Goal: Task Accomplishment & Management: Manage account settings

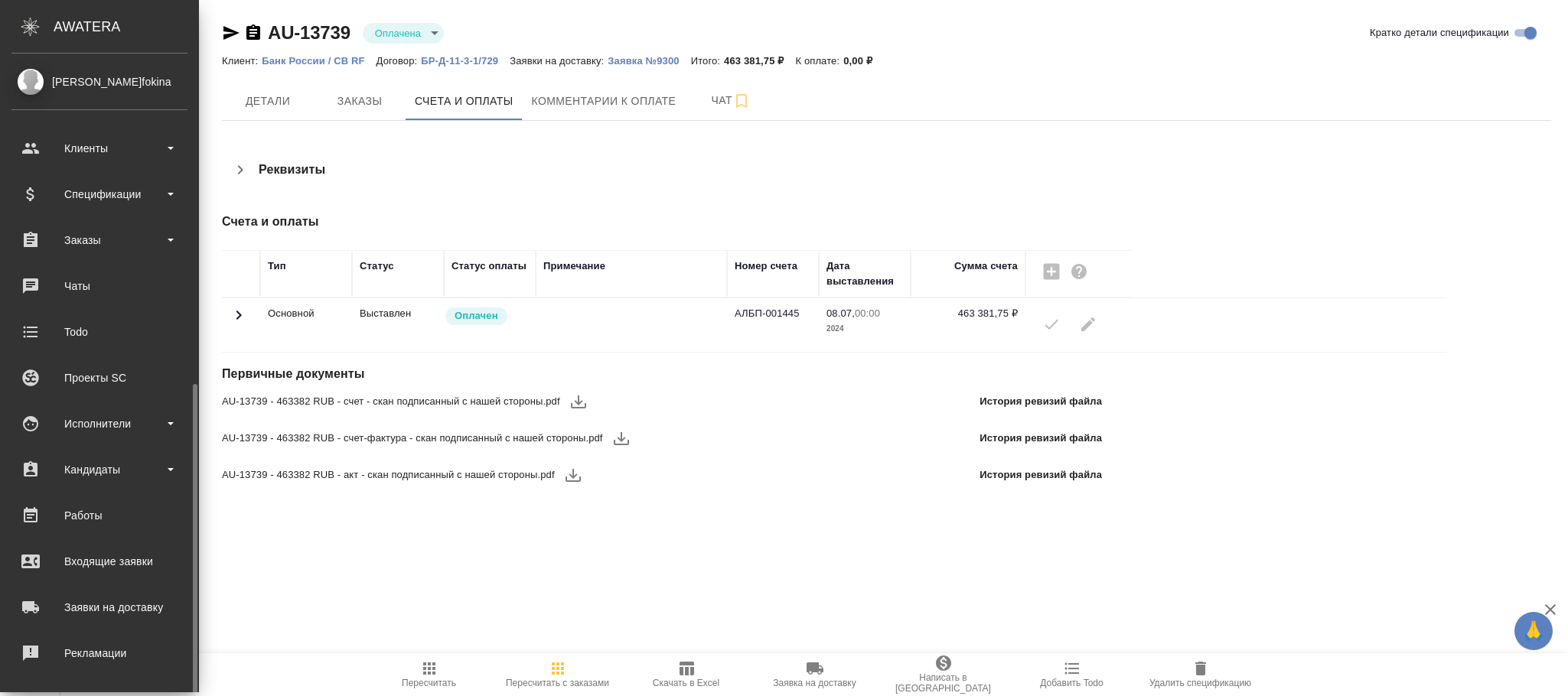
scroll to position [186, 0]
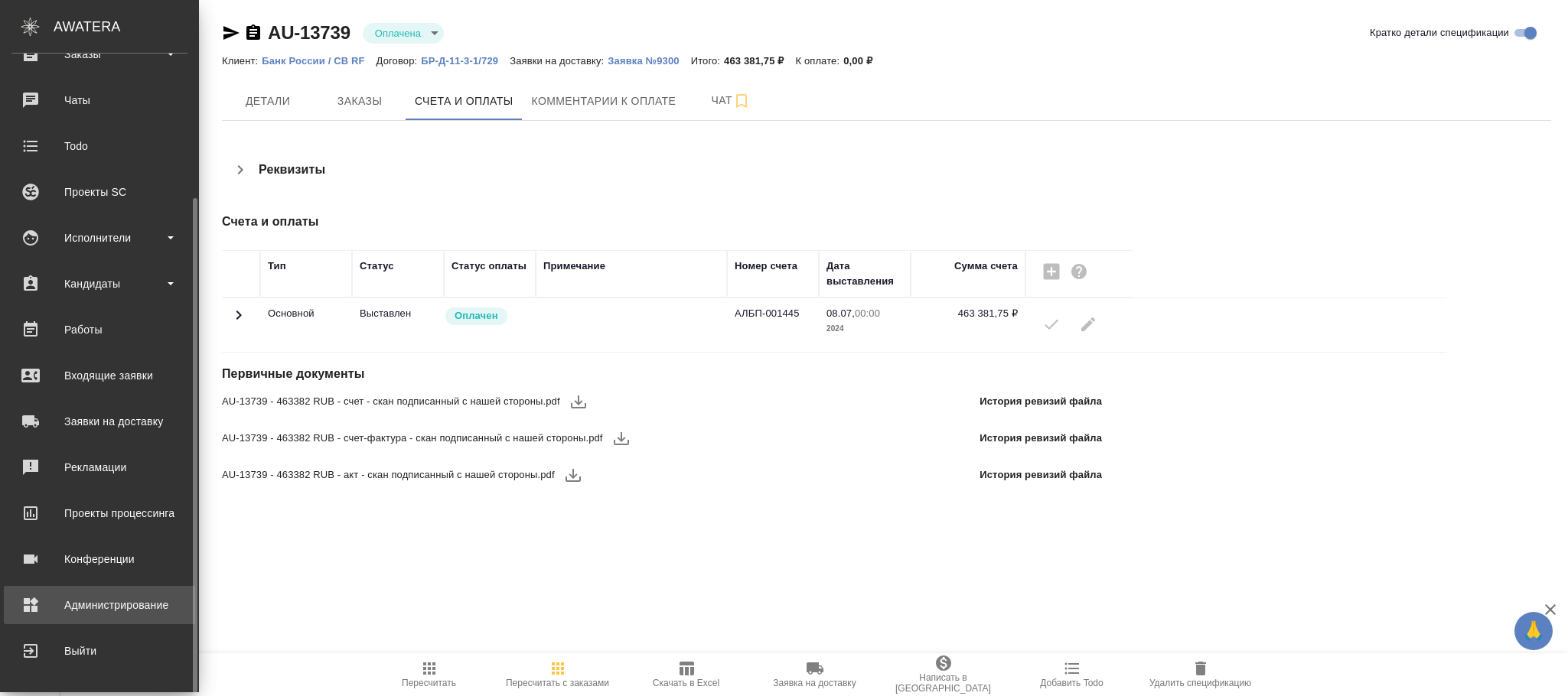
drag, startPoint x: 140, startPoint y: 602, endPoint x: 325, endPoint y: 567, distance: 188.3
click at [142, 602] on div "Администрирование" at bounding box center [100, 604] width 176 height 23
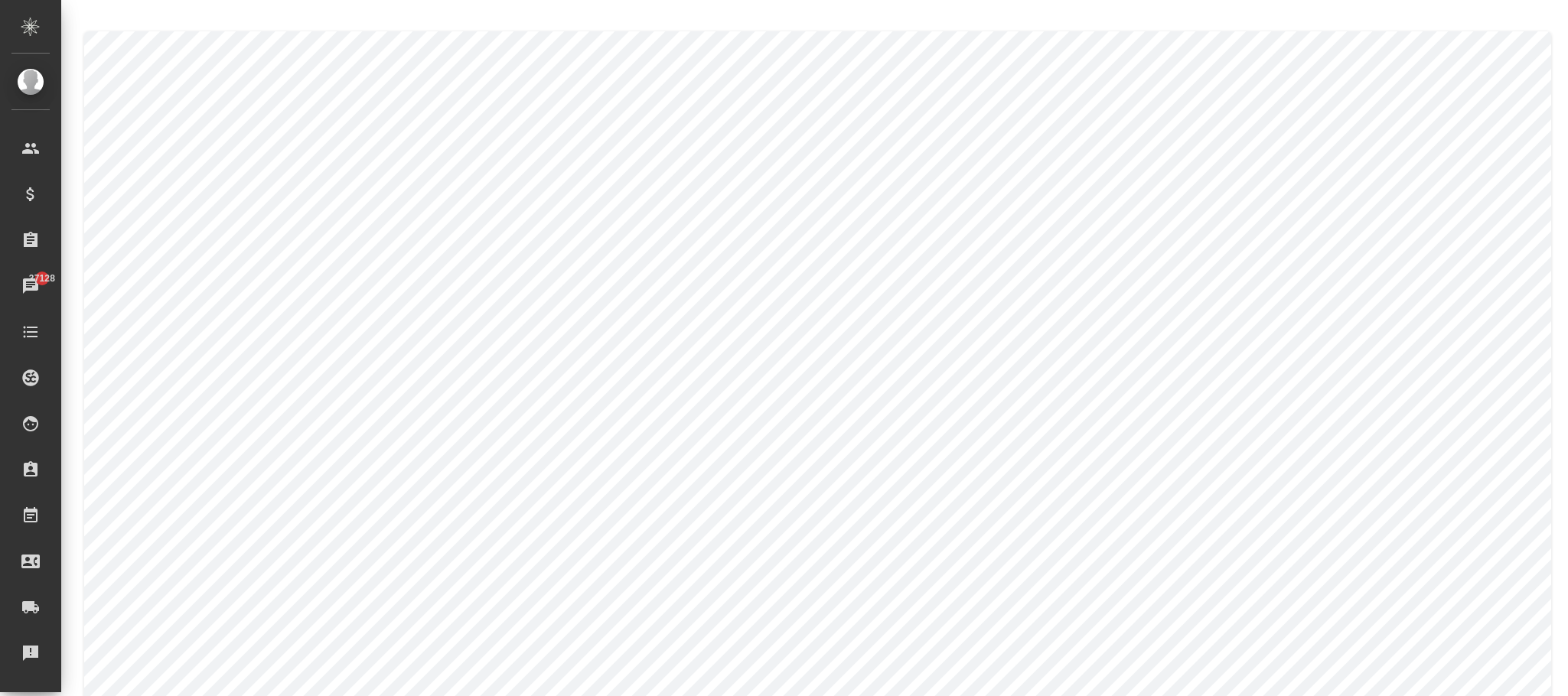
type textarea "Alina"
type textarea "Moskalets"
type textarea "Alina"
type textarea "Moskalets"
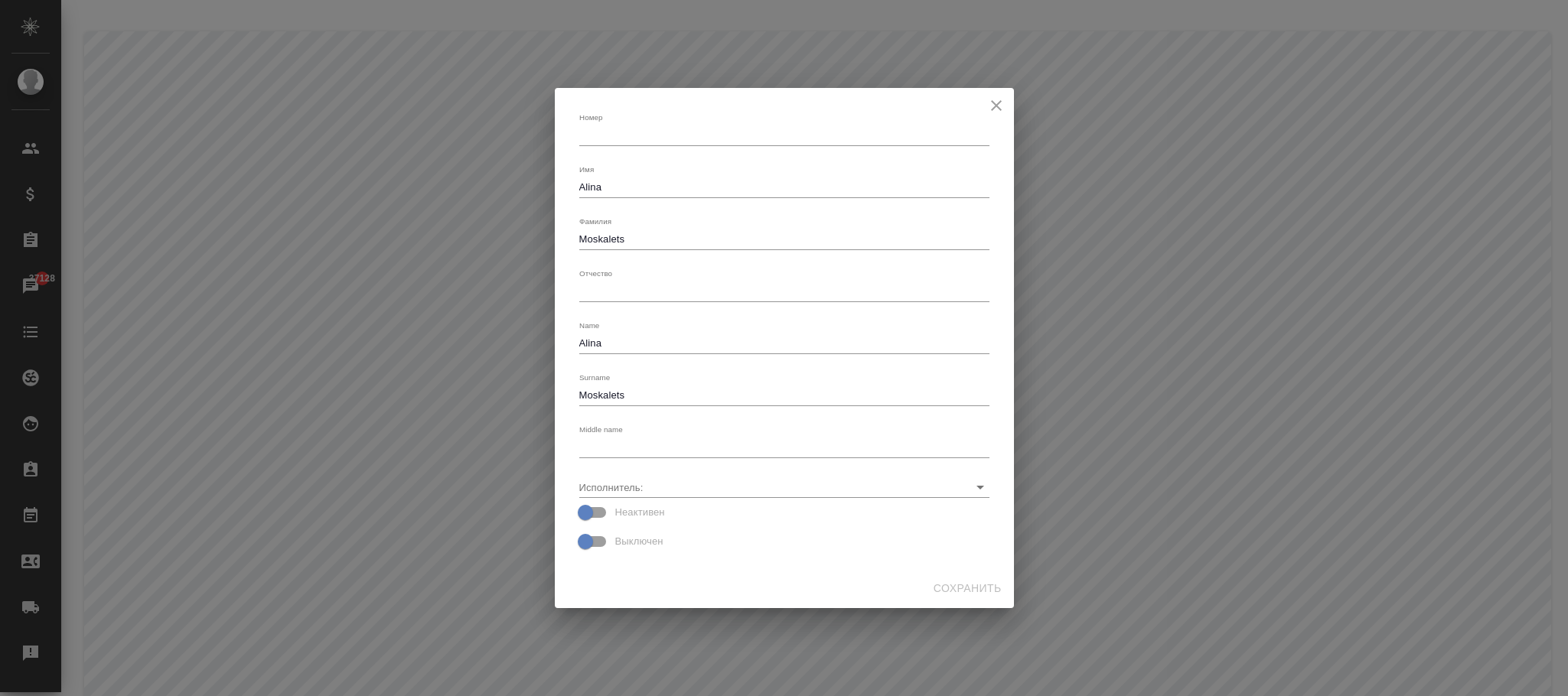
drag, startPoint x: 657, startPoint y: 177, endPoint x: 506, endPoint y: 180, distance: 151.0
click at [506, 180] on div "Номер x Имя Alina x Фамилия Moskalets x Отчество x Name Alina x Surname Moskale…" at bounding box center [784, 348] width 1568 height 696
click at [992, 102] on icon "close" at bounding box center [996, 105] width 11 height 11
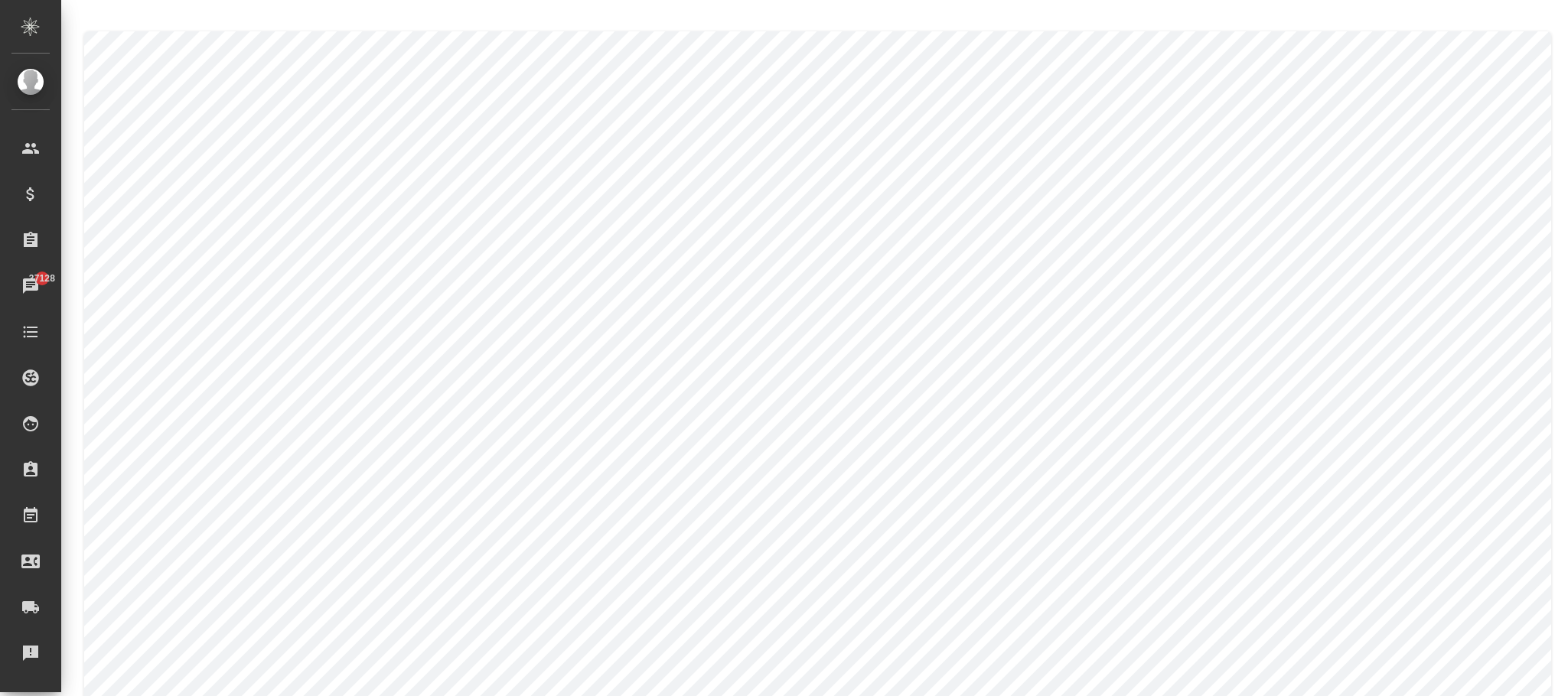
type textarea "Kristina"
type textarea "Antonova"
type textarea "Kristina"
type textarea "Antonova"
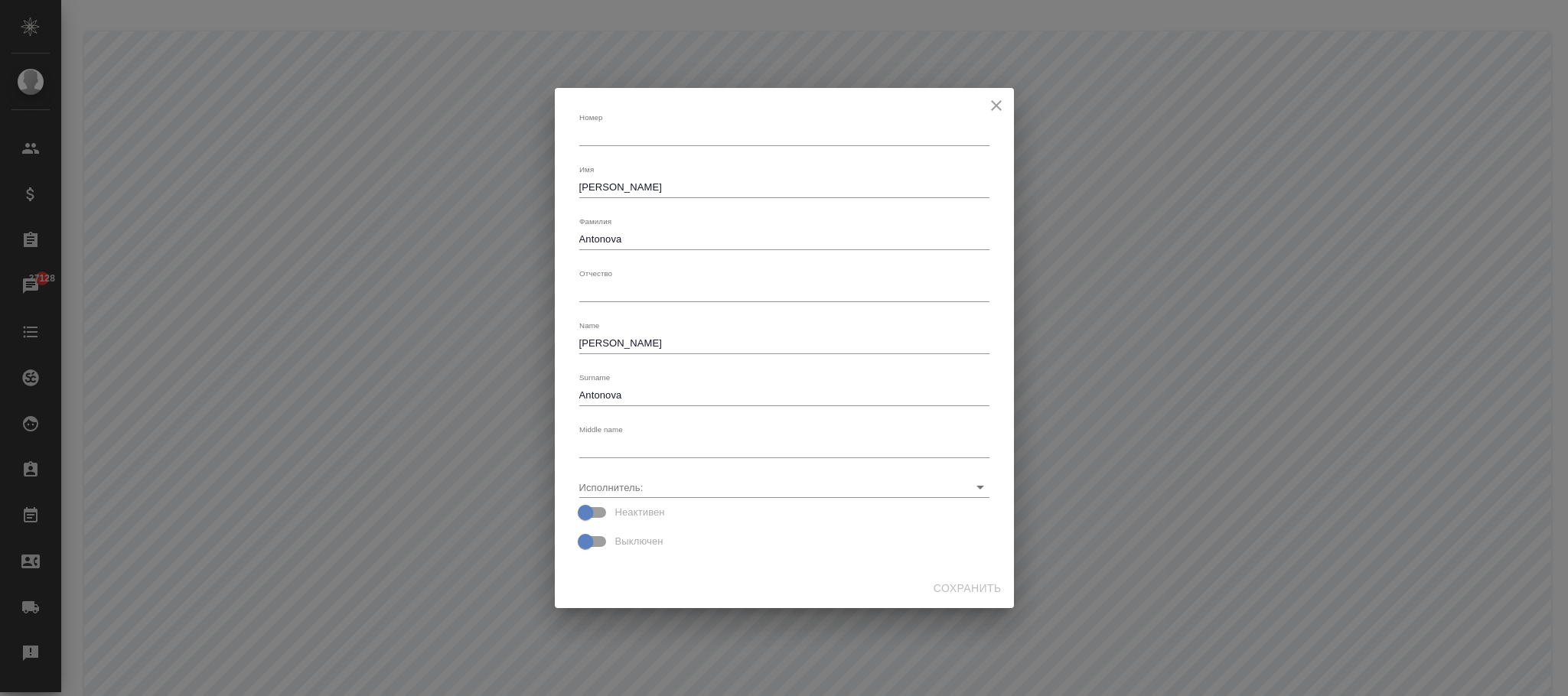
drag, startPoint x: 659, startPoint y: 177, endPoint x: 483, endPoint y: 214, distance: 179.8
click at [469, 195] on div "Номер x Имя Kristina x Фамилия Antonova x Отчество x Name Kristina x Surname An…" at bounding box center [784, 348] width 1568 height 696
drag, startPoint x: 601, startPoint y: 187, endPoint x: 506, endPoint y: 214, distance: 98.8
click at [497, 205] on div "Номер x Имя Kristina x Фамилия Antonova x Отчество x Name Kristina x Surname An…" at bounding box center [784, 348] width 1568 height 696
drag, startPoint x: 645, startPoint y: 188, endPoint x: 543, endPoint y: 189, distance: 102.0
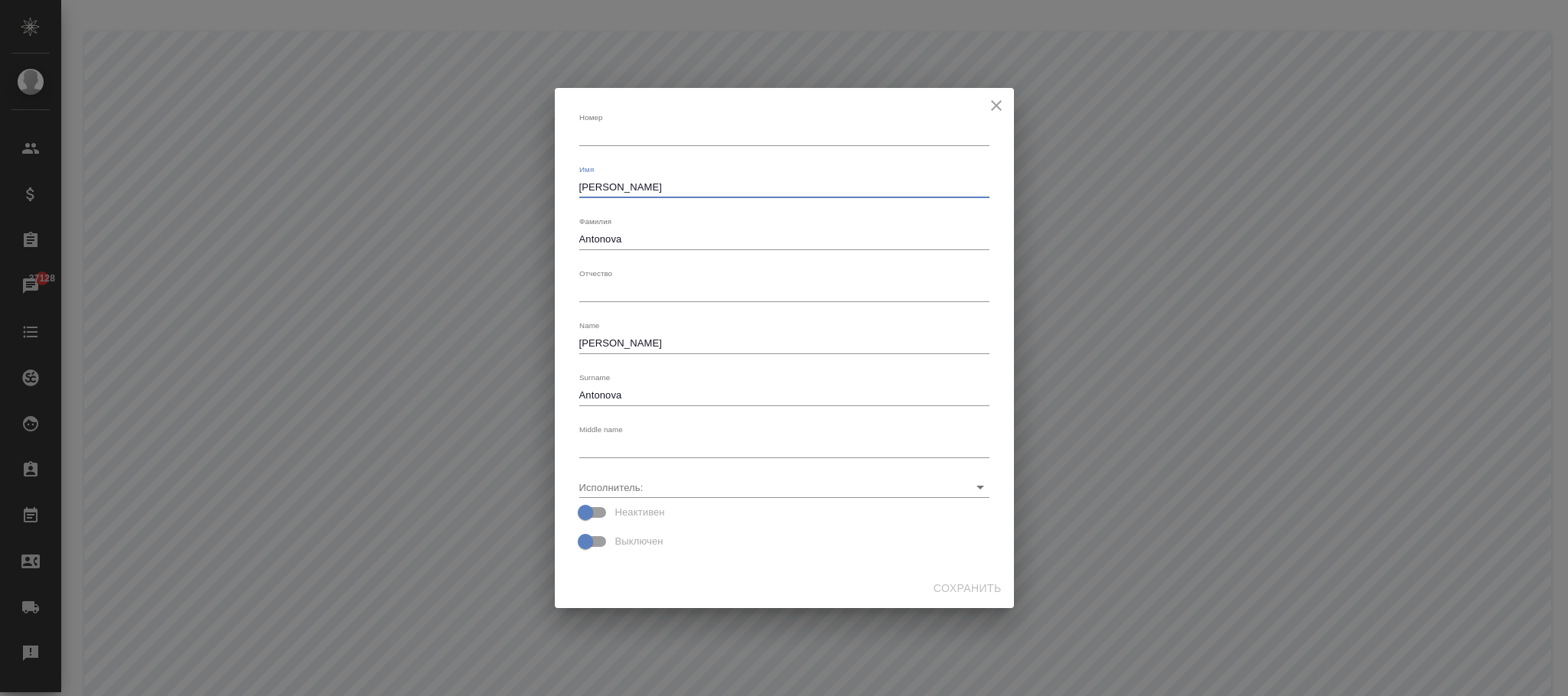
click at [543, 189] on div "Номер x Имя Kristina x Фамилия Antonova x Отчество x Name Kristina x Surname An…" at bounding box center [784, 348] width 1568 height 696
type textarea "Кристина"
drag, startPoint x: 646, startPoint y: 231, endPoint x: 1436, endPoint y: 264, distance: 790.7
click at [1016, 241] on div "Номер x Имя Кристина x Фамилия Antonova x Отчество x Name Kristina x Surname An…" at bounding box center [784, 348] width 1568 height 696
click at [719, 237] on textarea "Antonova" at bounding box center [784, 239] width 410 height 12
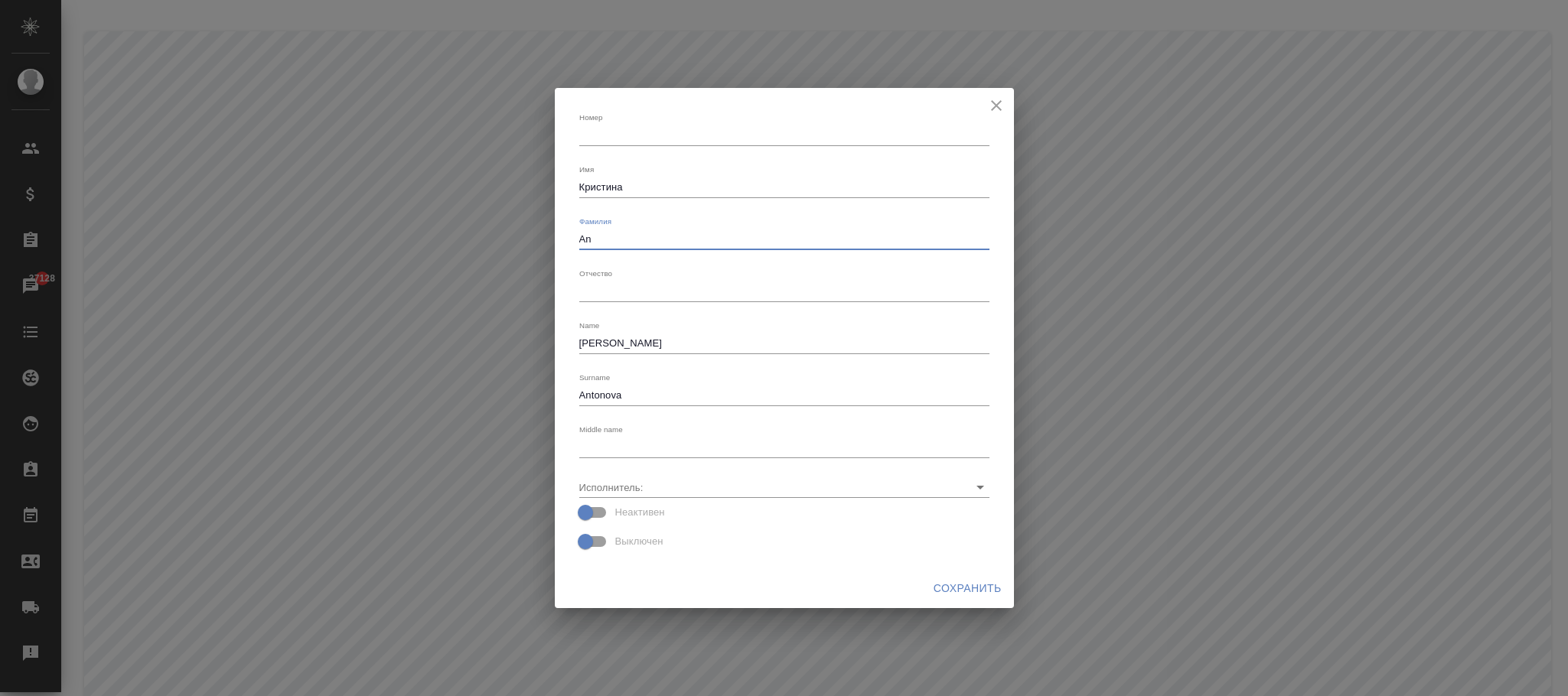
type textarea "A"
type textarea "Антонова"
click at [974, 595] on span "Сохранить" at bounding box center [968, 588] width 68 height 19
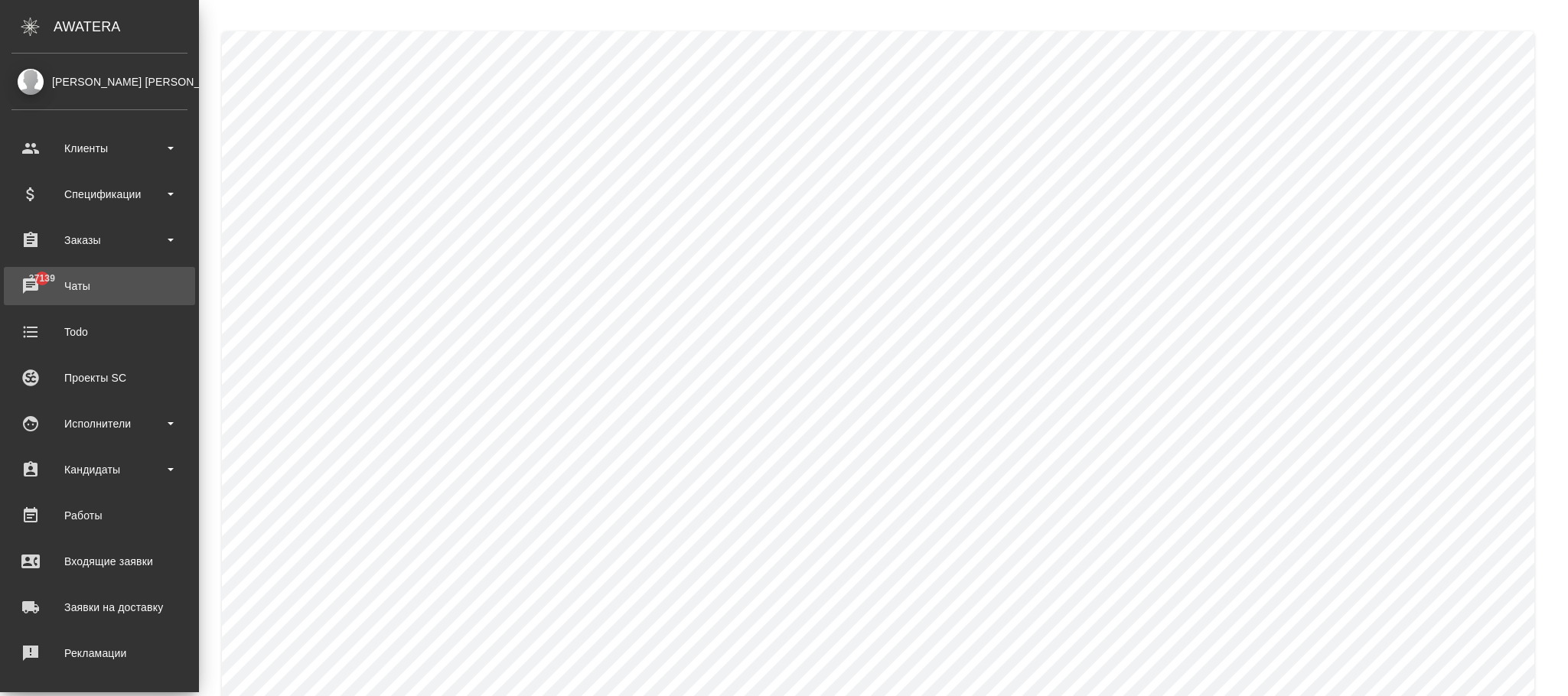
drag, startPoint x: 126, startPoint y: 175, endPoint x: 147, endPoint y: 296, distance: 122.8
click at [131, 179] on div "Спецификации" at bounding box center [100, 194] width 192 height 38
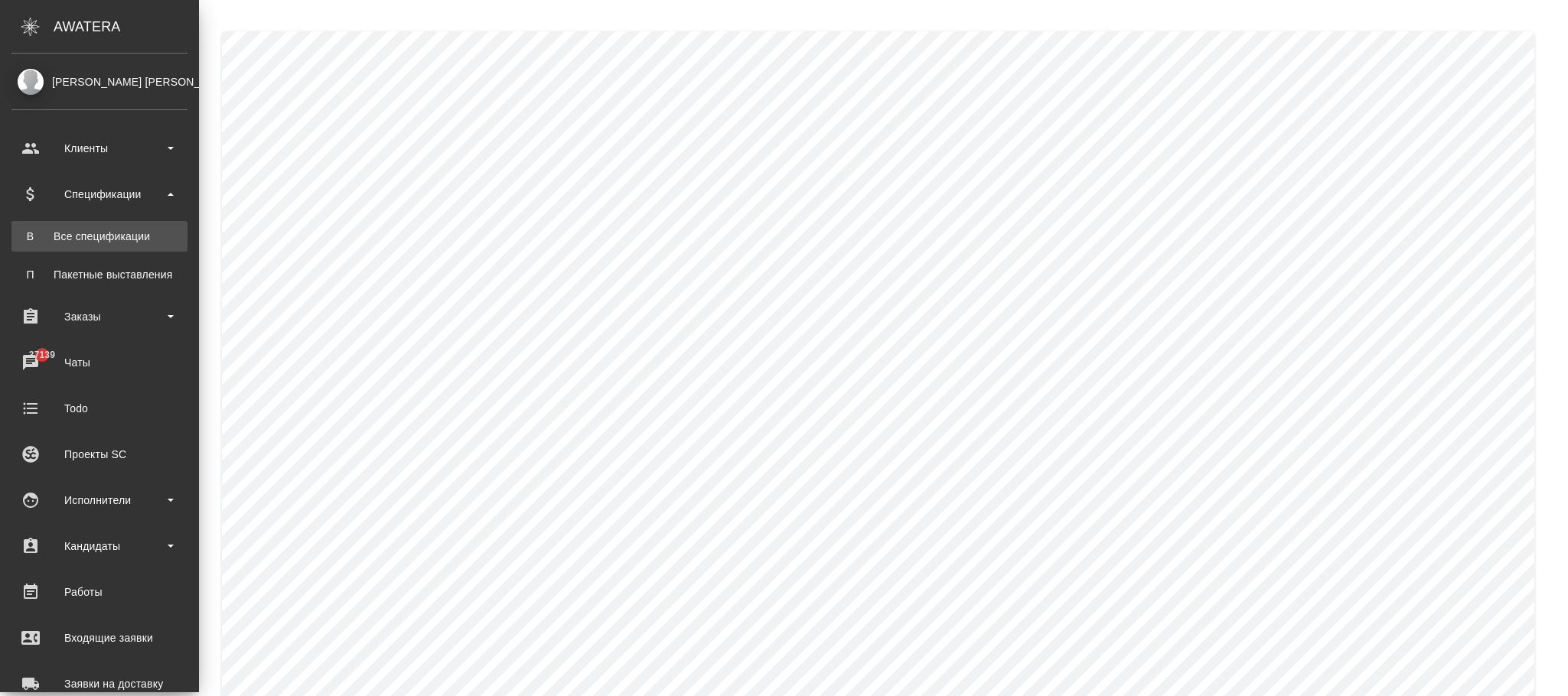
click at [106, 243] on div "Все спецификации" at bounding box center [100, 237] width 161 height 15
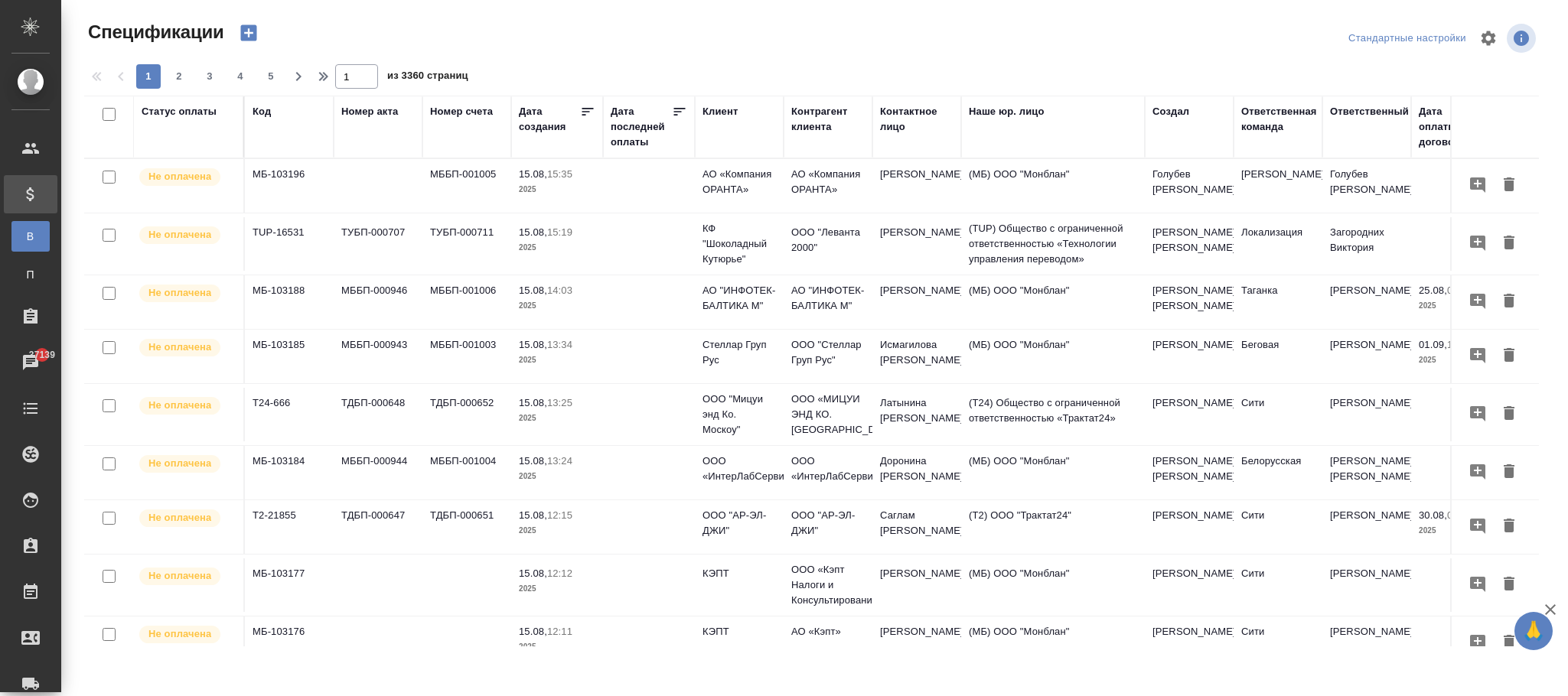
click at [264, 114] on div "Код" at bounding box center [262, 112] width 19 height 15
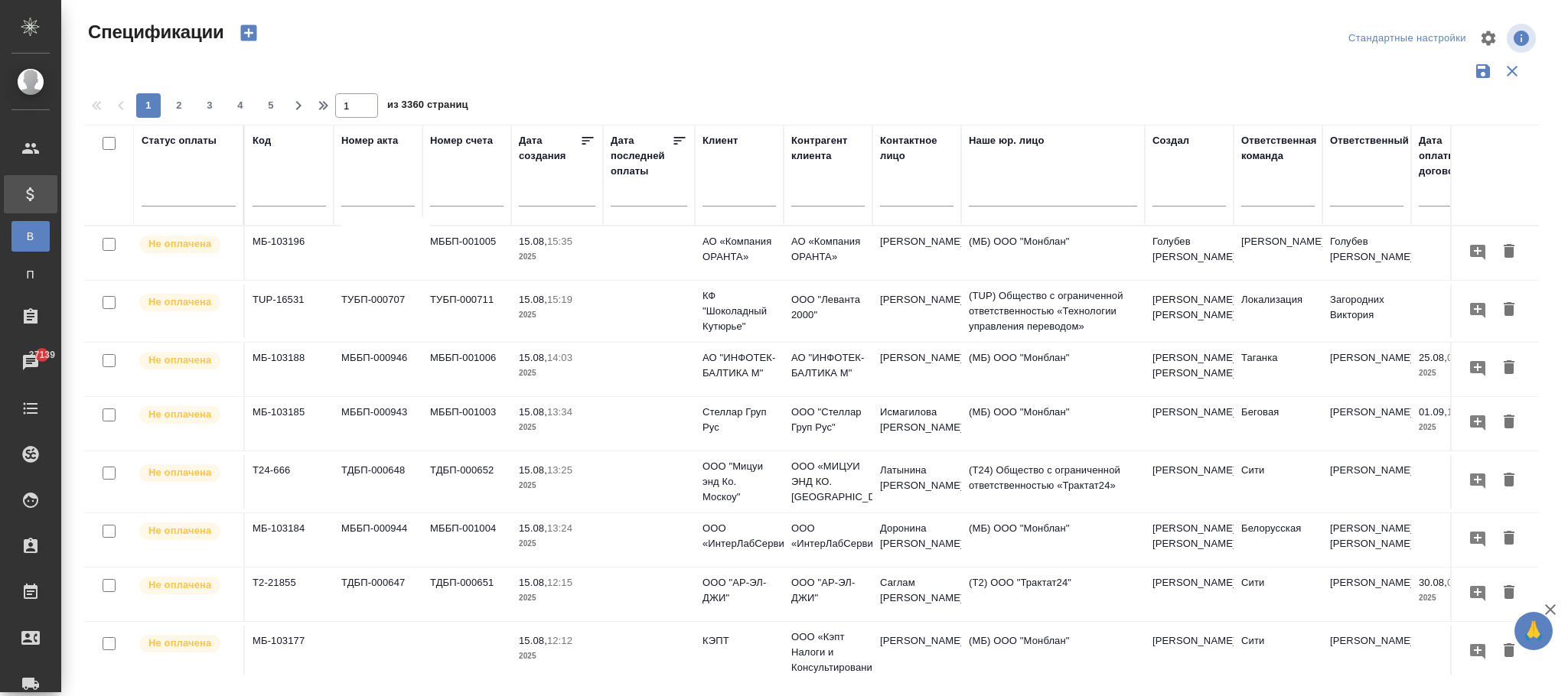
click at [283, 192] on input "text" at bounding box center [289, 196] width 74 height 19
paste input "KZ-4193"
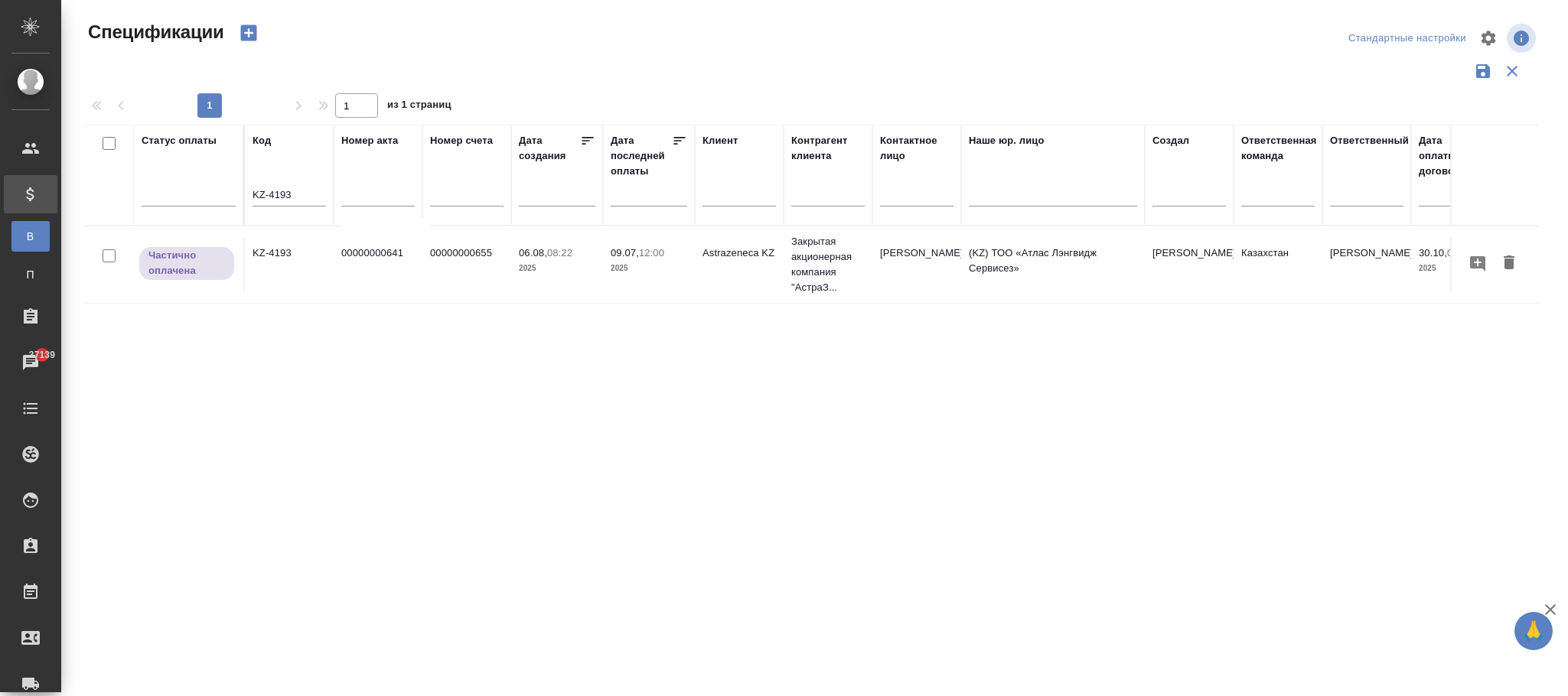
click at [543, 253] on p "06.08," at bounding box center [533, 253] width 28 height 12
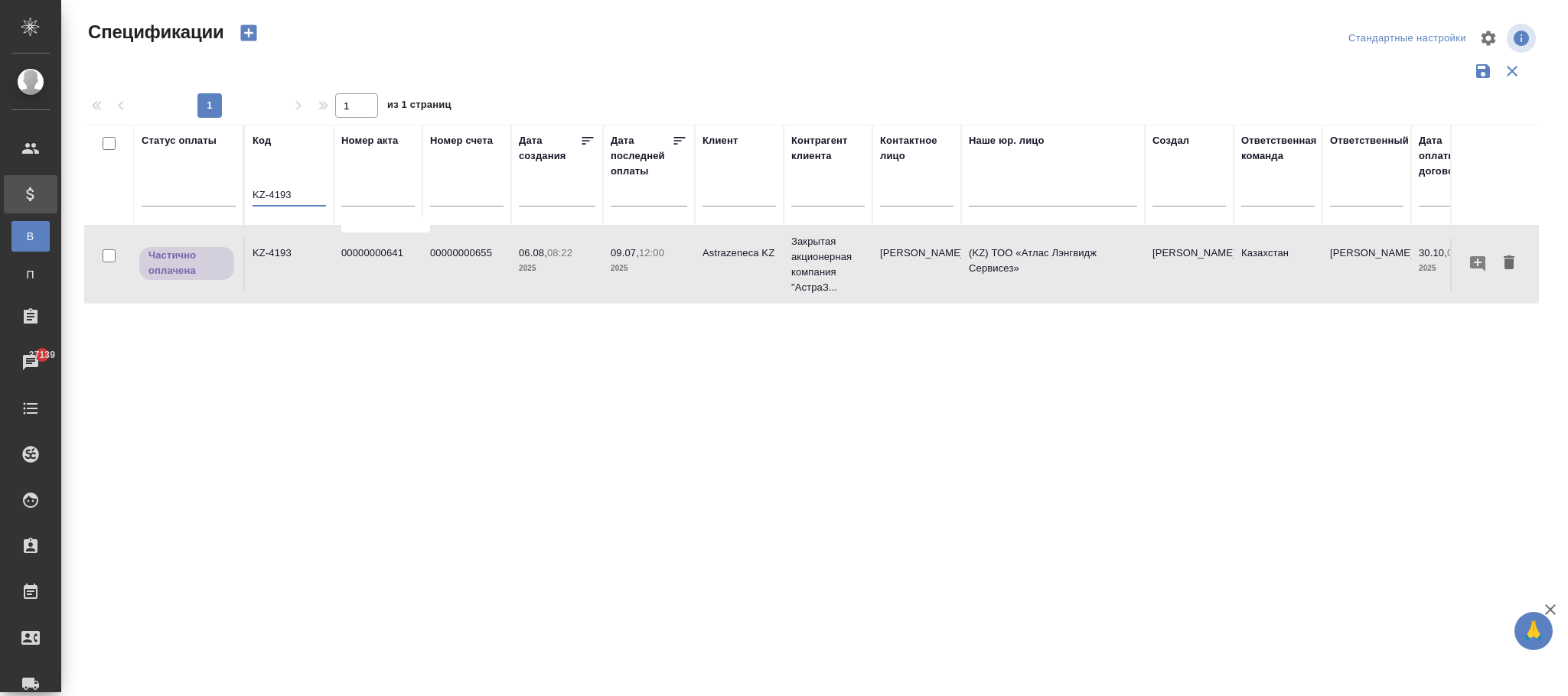
drag, startPoint x: 309, startPoint y: 192, endPoint x: 134, endPoint y: 187, distance: 175.1
click at [134, 187] on tr "Статус оплаты Код KZ-4193 Номер акта Номер счета Дата создания Дата последней о…" at bounding box center [1077, 175] width 1987 height 101
paste input "85"
type input "KZ-4185"
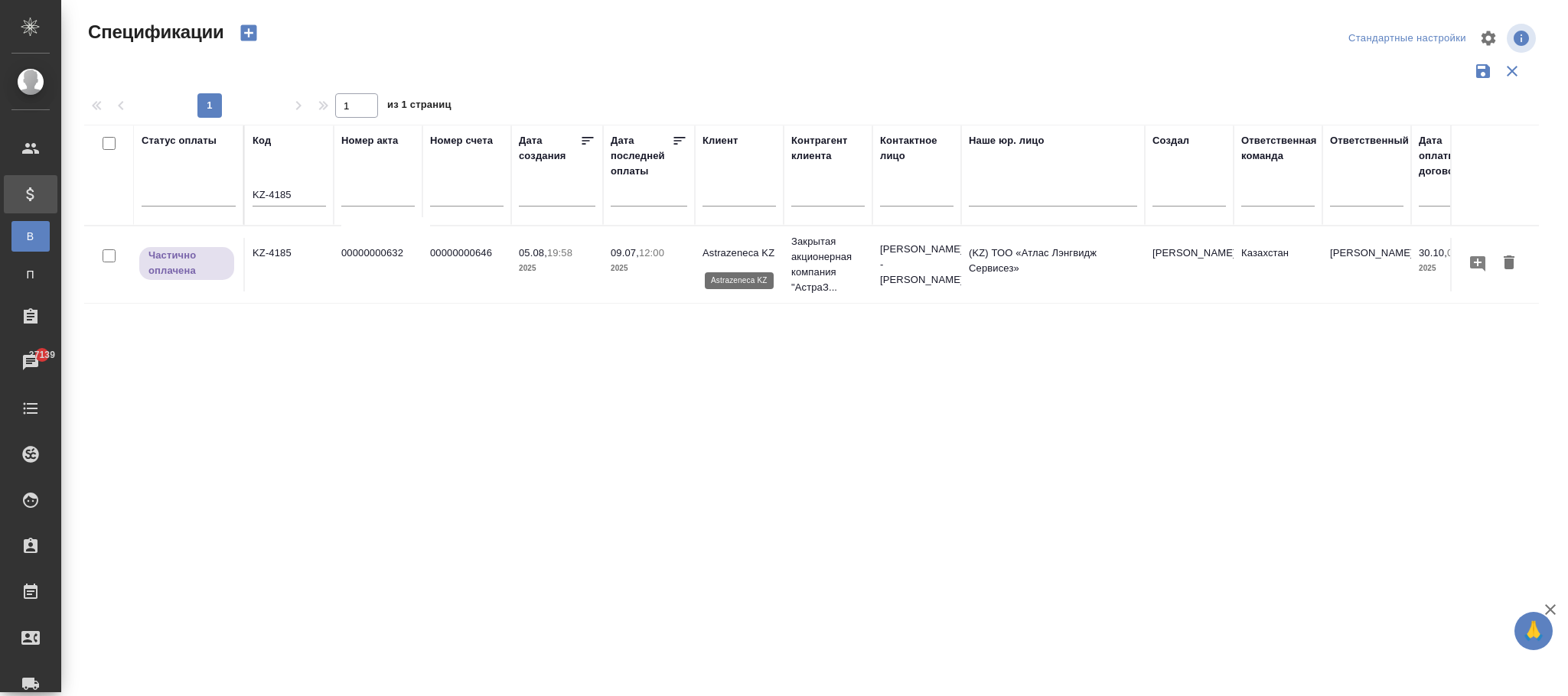
click at [703, 250] on p "Astrazeneca KZ" at bounding box center [739, 253] width 74 height 15
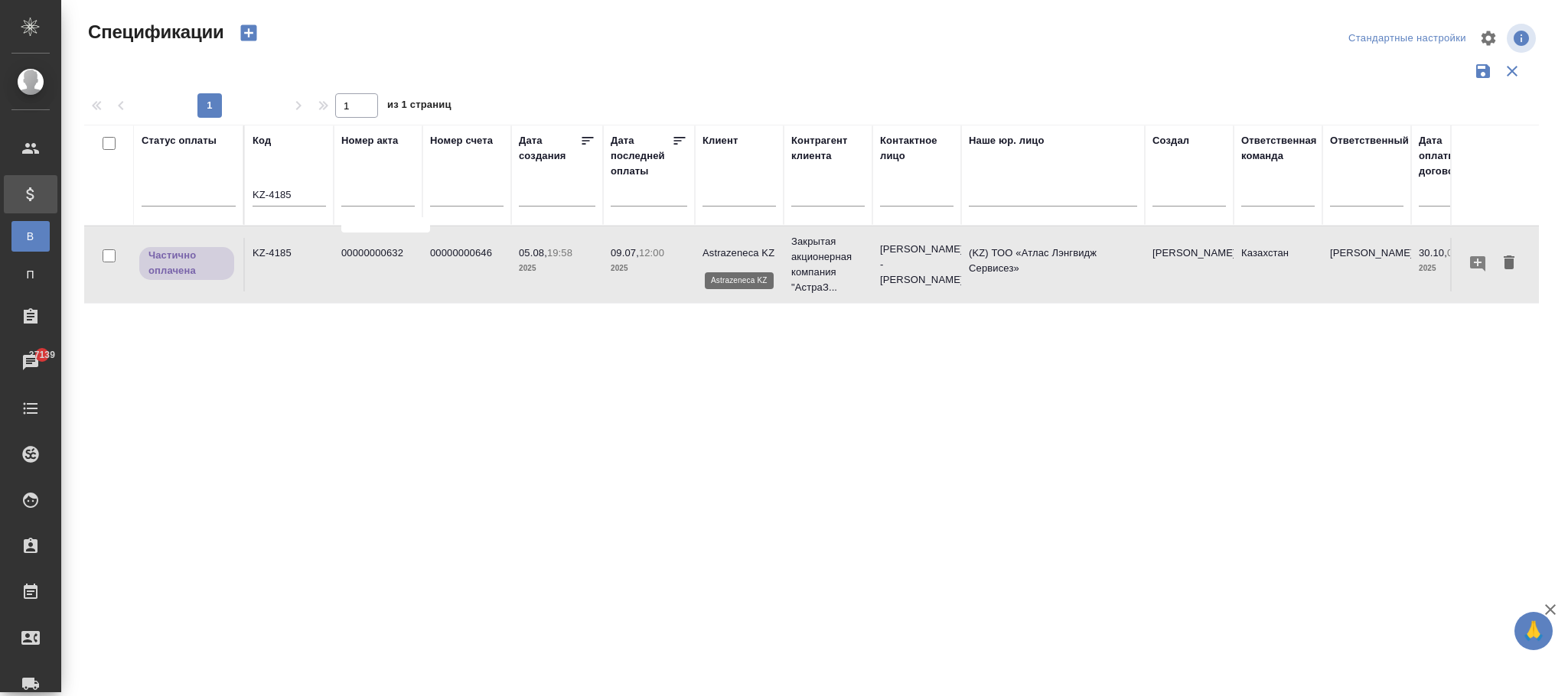
click at [703, 250] on p "Astrazeneca KZ" at bounding box center [739, 253] width 74 height 15
click at [645, 253] on p "12:00" at bounding box center [652, 253] width 25 height 12
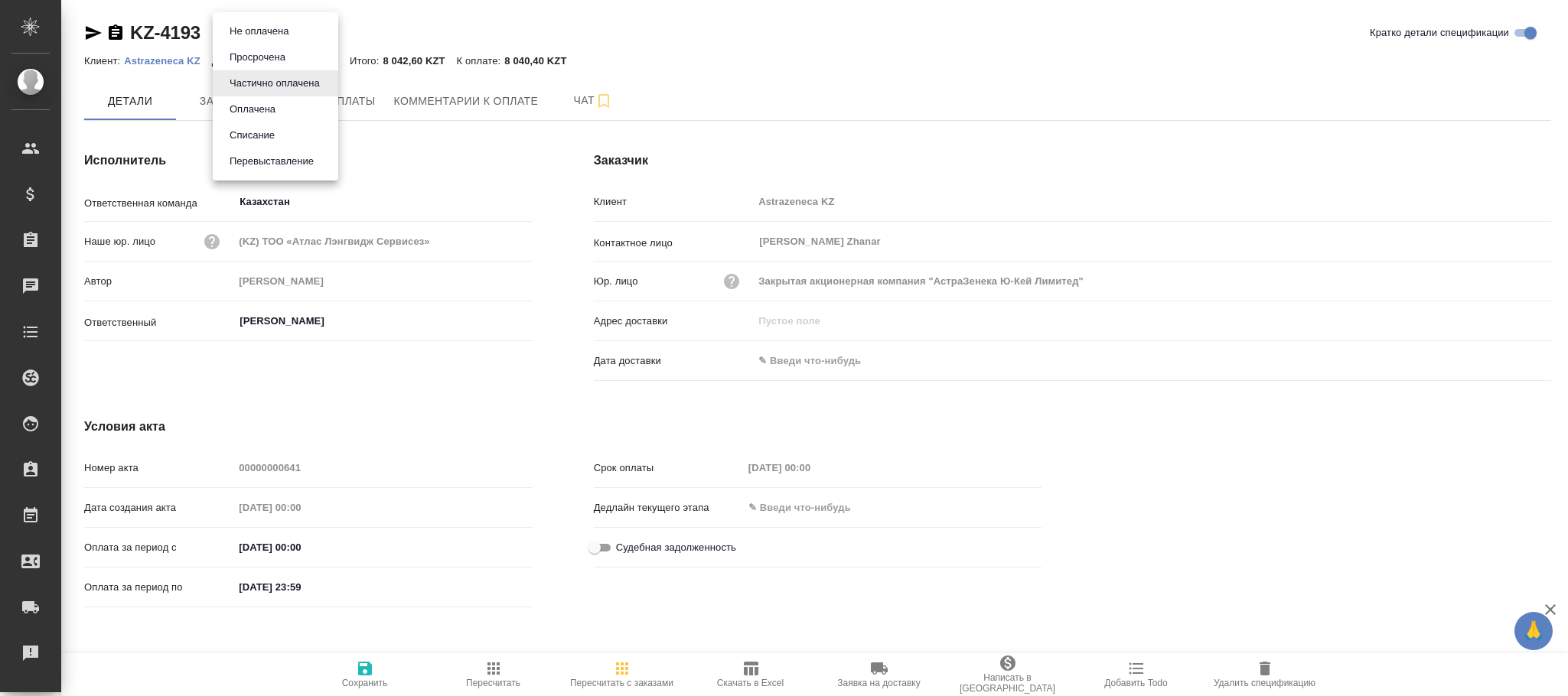
click at [289, 30] on body "🙏 .cls-1 fill:#fff; AWATERA Фокина Наталья n.fokina Клиенты Спецификации Заказы…" at bounding box center [784, 348] width 1568 height 696
click at [263, 33] on button "Не оплачена" at bounding box center [259, 31] width 68 height 17
type input "notPayed"
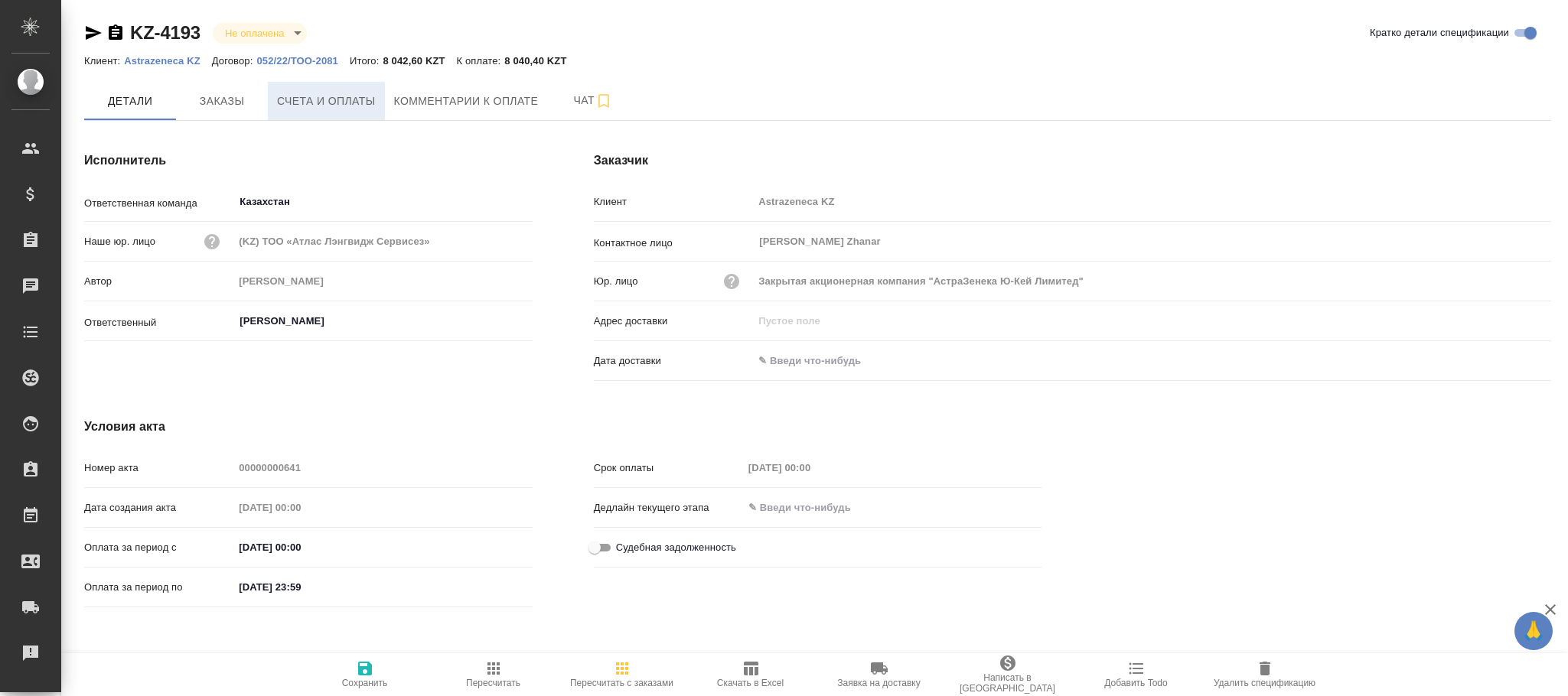
click at [343, 106] on span "Счета и оплаты" at bounding box center [326, 101] width 98 height 19
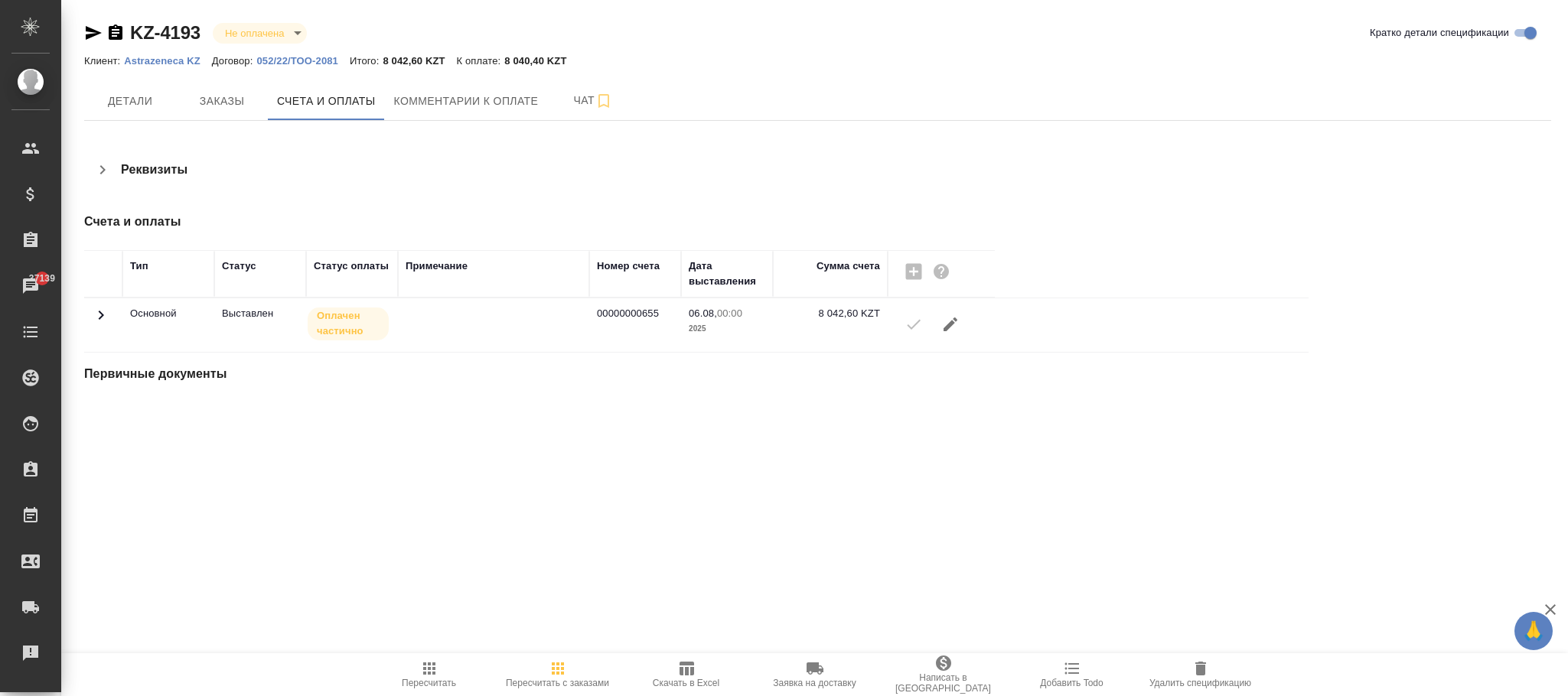
drag, startPoint x: 103, startPoint y: 321, endPoint x: 130, endPoint y: 214, distance: 110.4
click at [103, 320] on icon at bounding box center [101, 315] width 19 height 19
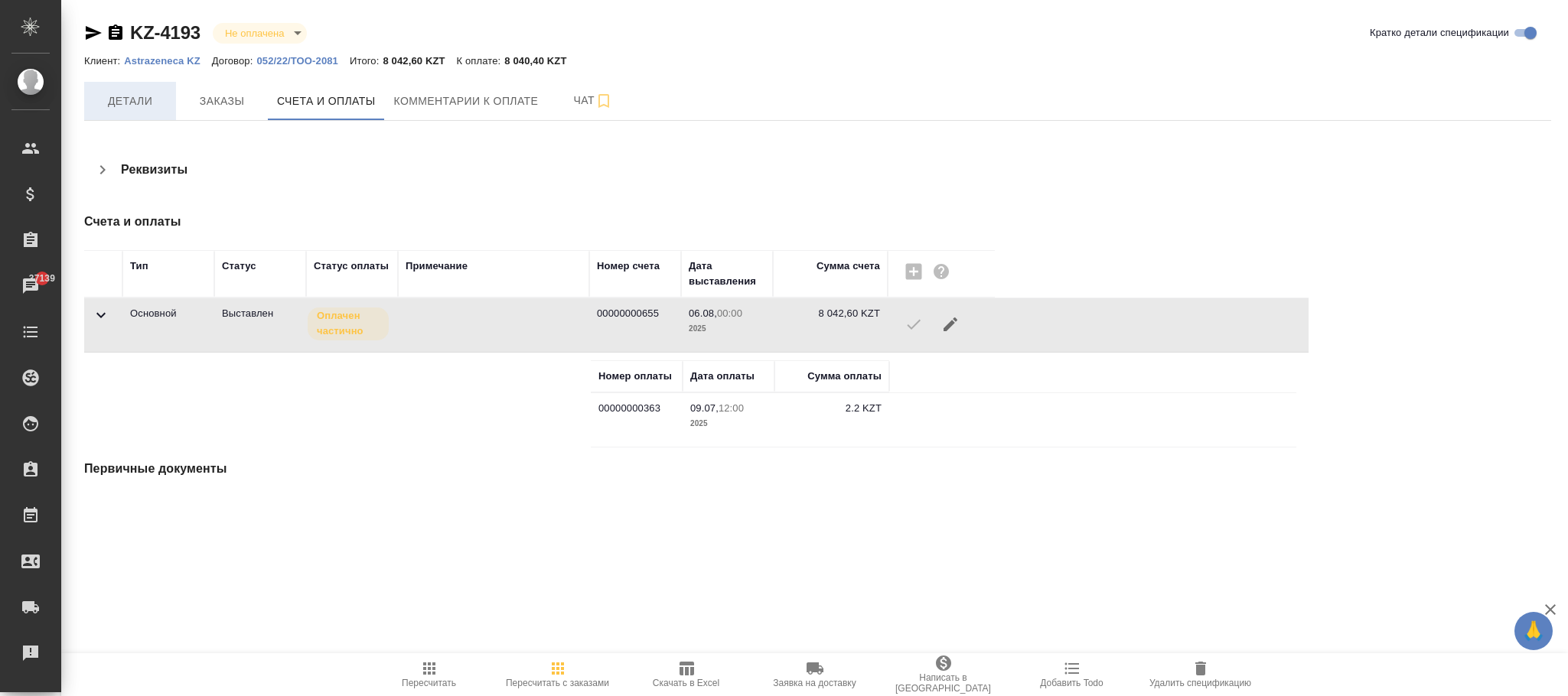
click at [137, 104] on span "Детали" at bounding box center [130, 101] width 74 height 19
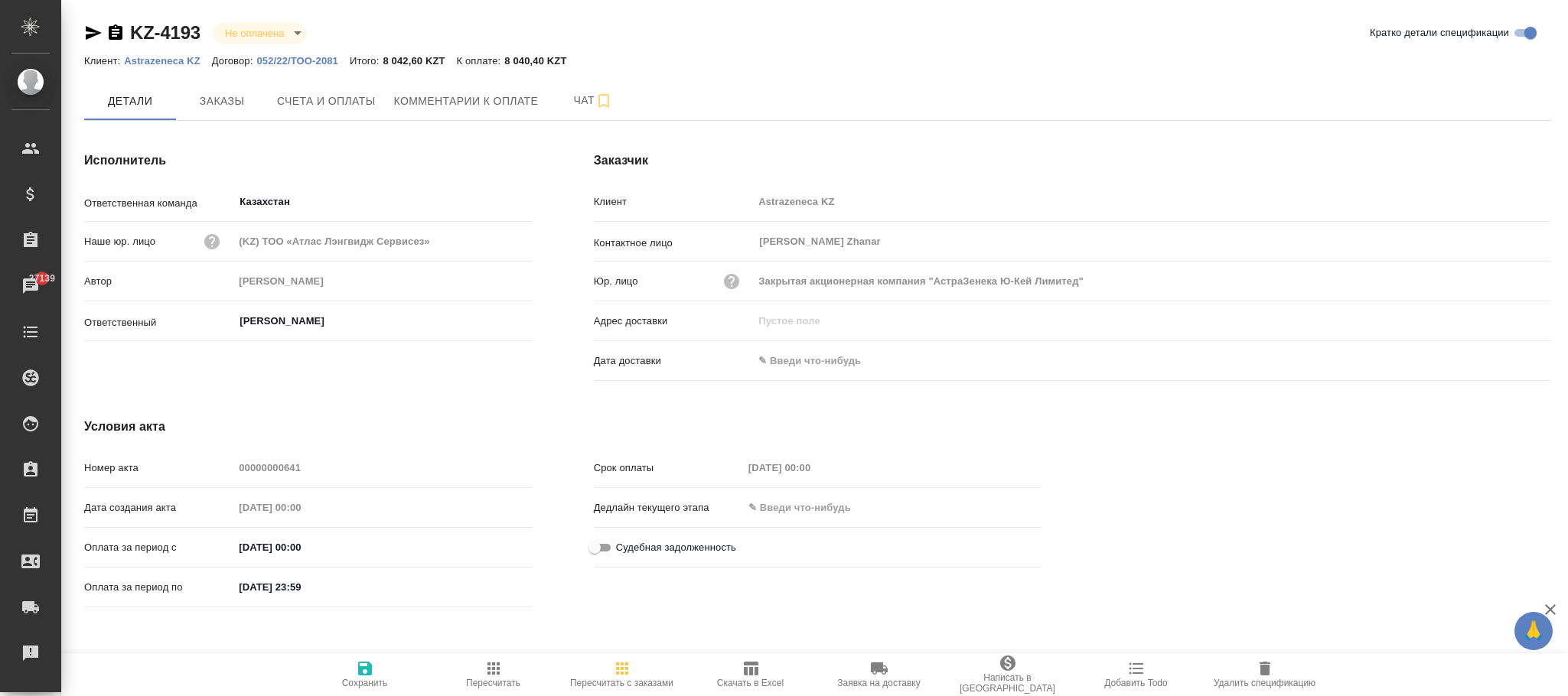
drag, startPoint x: 372, startPoint y: 680, endPoint x: 377, endPoint y: 673, distance: 8.6
click at [373, 680] on span "Сохранить" at bounding box center [365, 683] width 46 height 11
click at [305, 31] on body "🙏 .cls-1 fill:#fff; AWATERA Фокина Наталья n.fokina Клиенты Спецификации Заказы…" at bounding box center [784, 348] width 1568 height 696
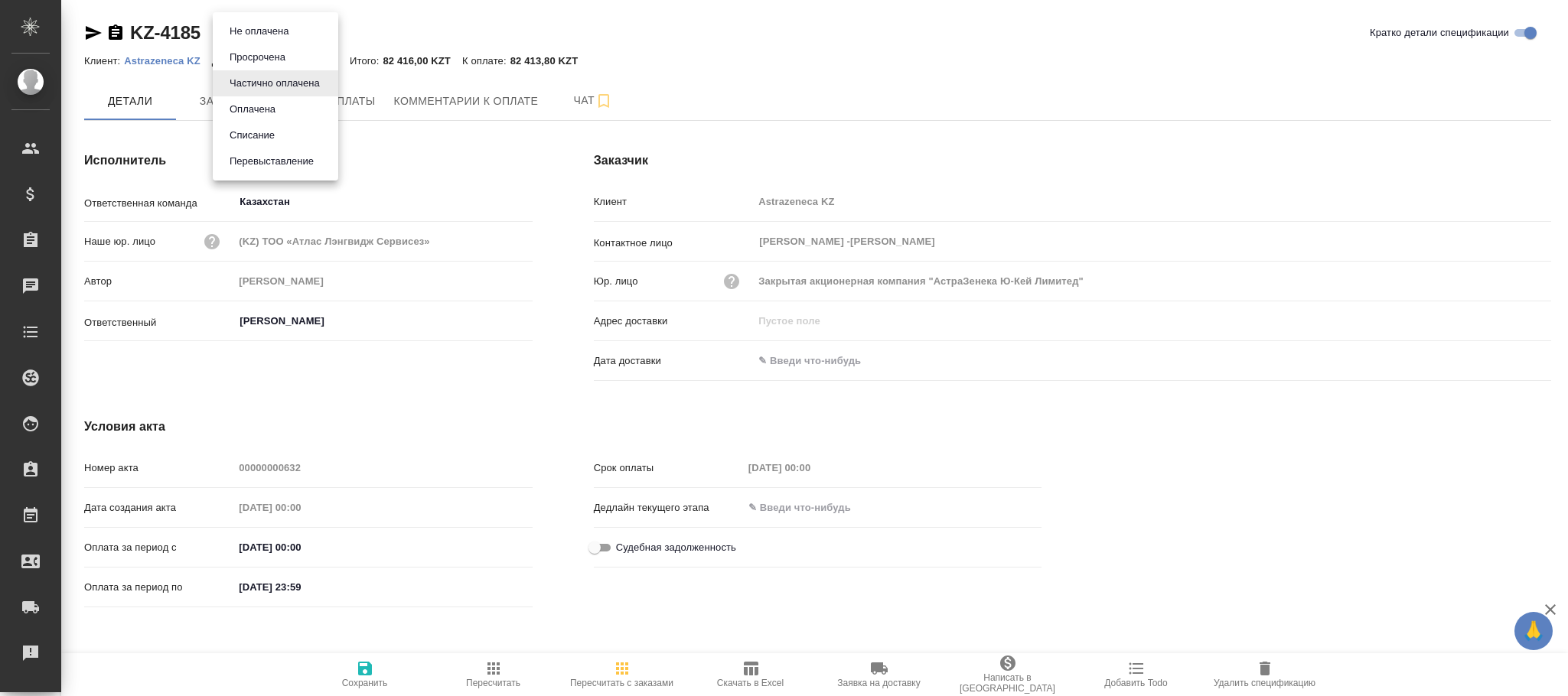
click at [273, 27] on button "Не оплачена" at bounding box center [259, 31] width 68 height 17
type input "notPayed"
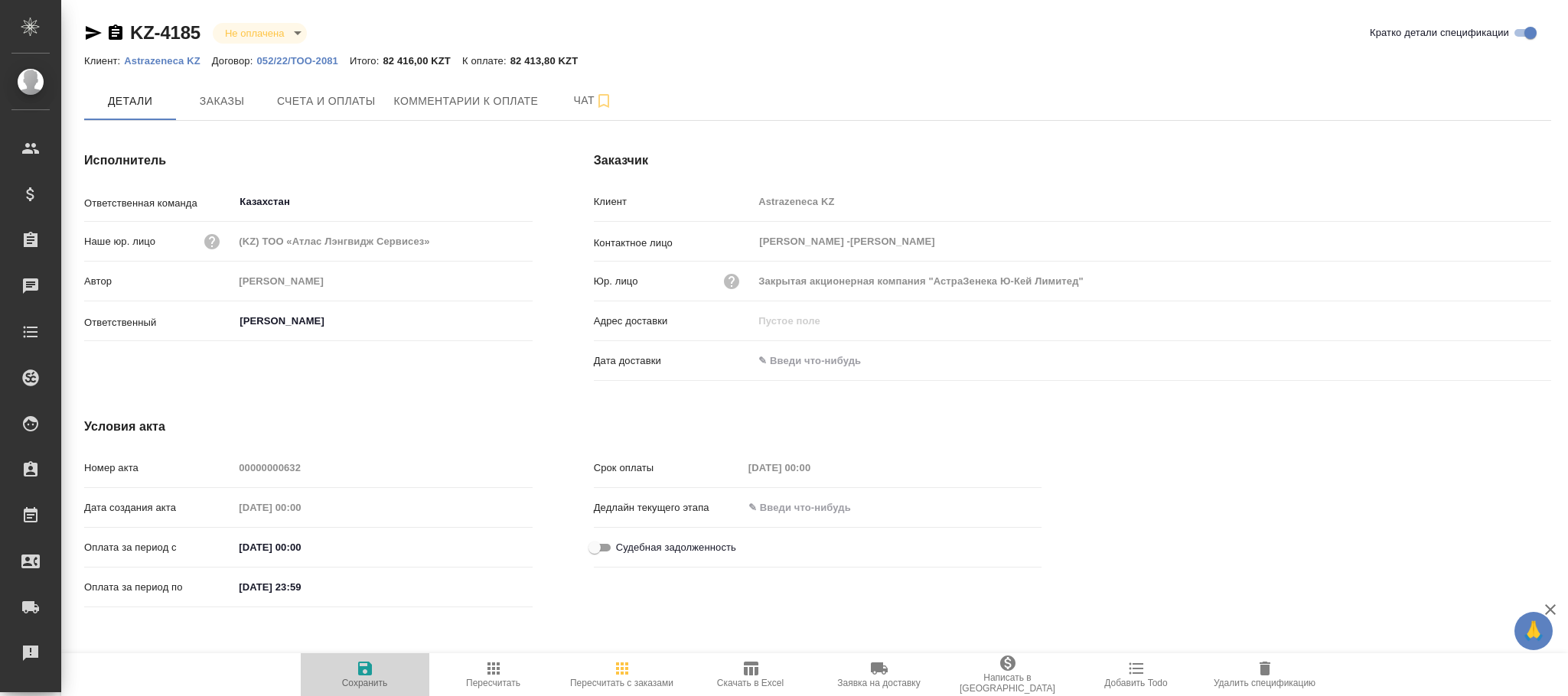
click at [367, 680] on span "Сохранить" at bounding box center [365, 683] width 46 height 11
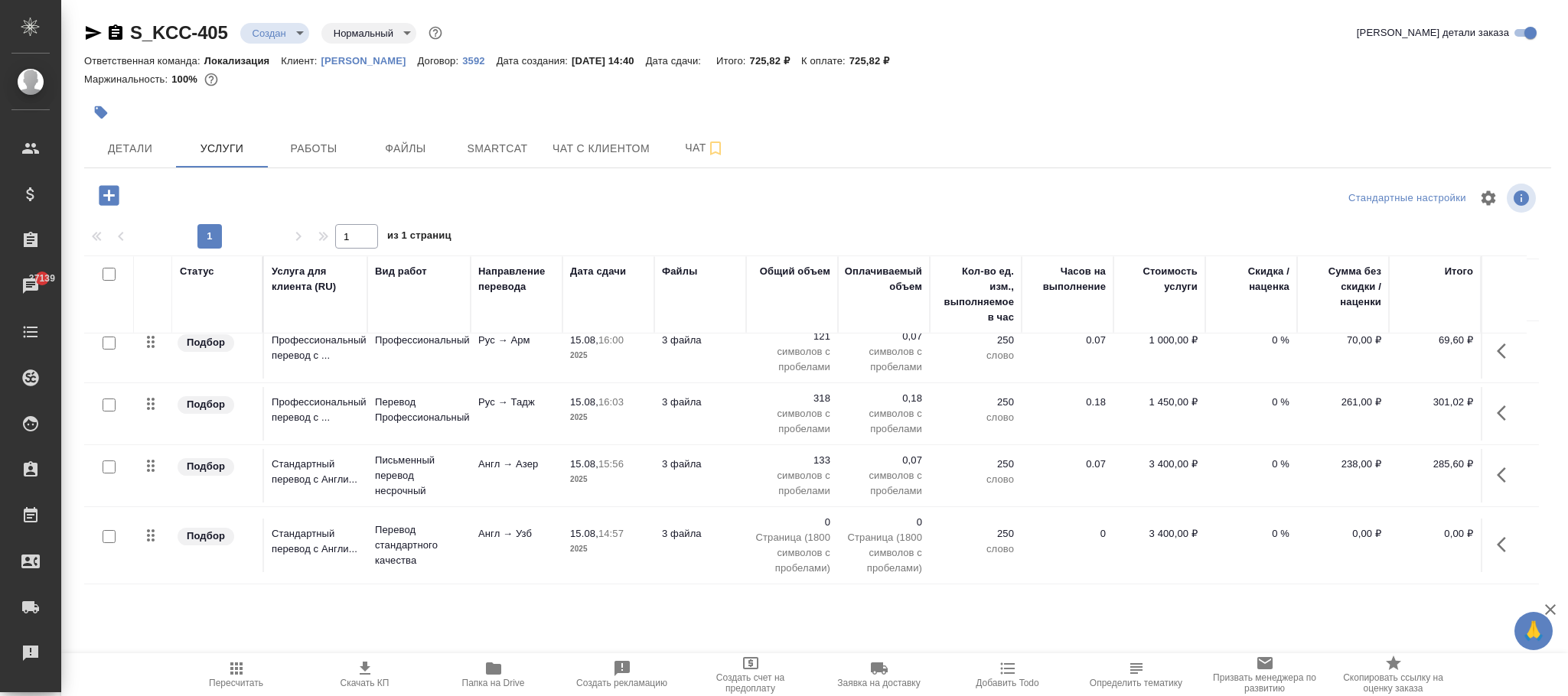
scroll to position [94, 0]
click at [1498, 536] on icon "button" at bounding box center [1507, 545] width 19 height 19
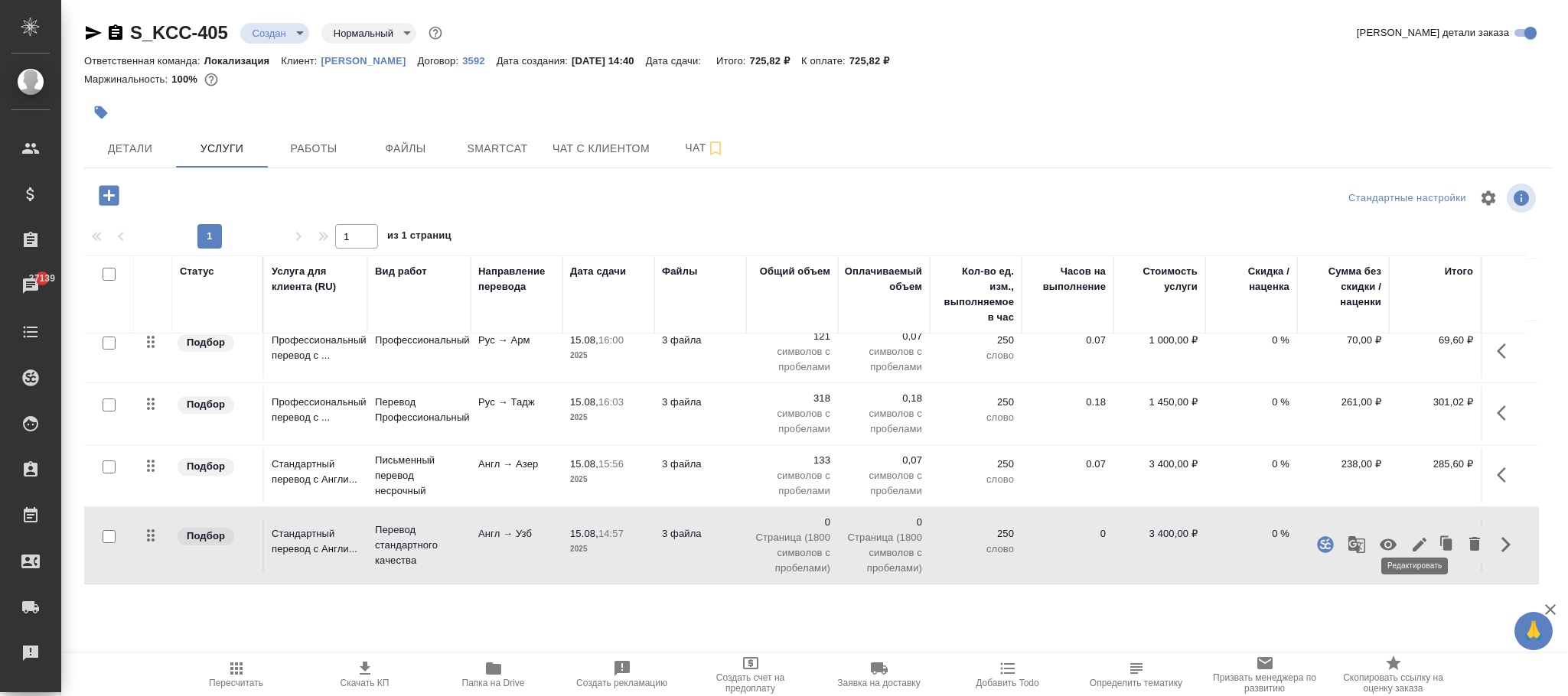
click at [1420, 538] on icon "button" at bounding box center [1420, 545] width 14 height 14
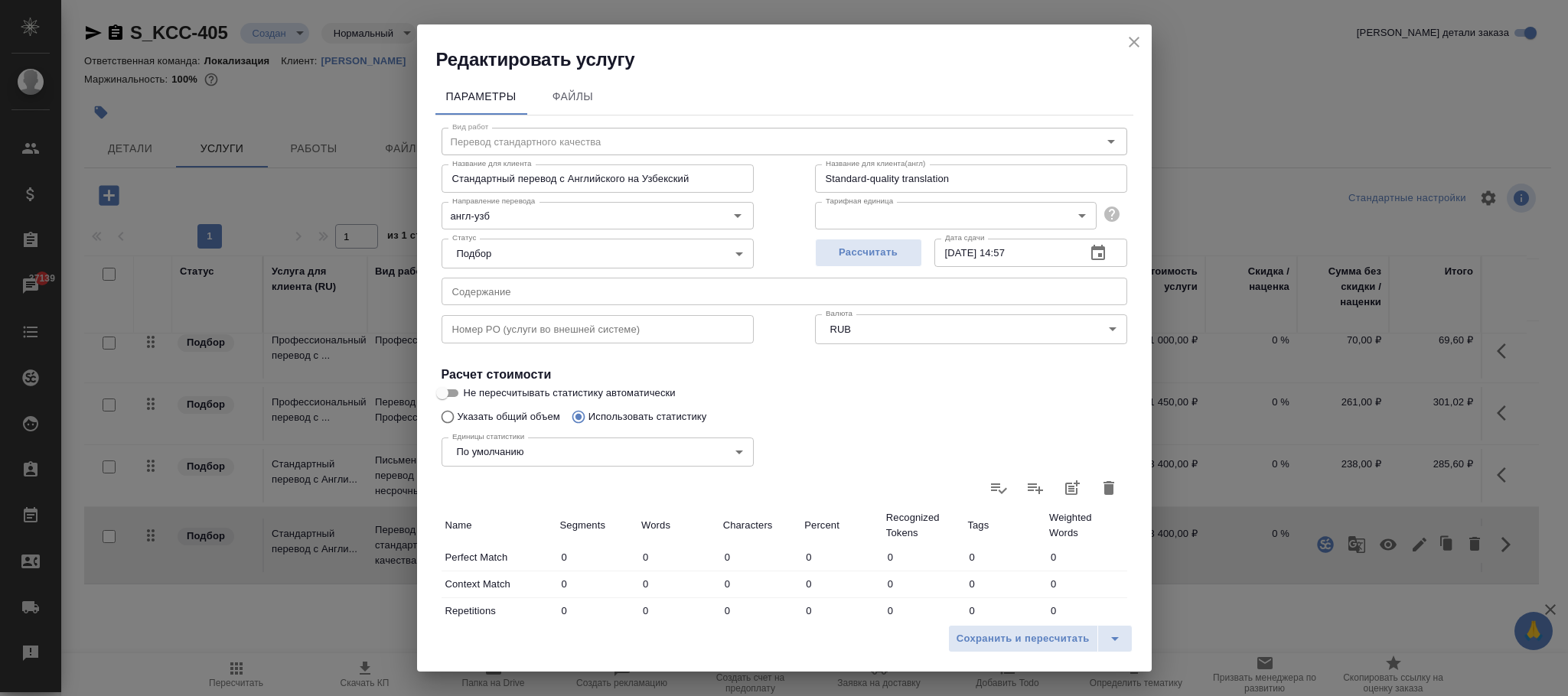
type input "Перевод стандартного качества"
type input "англ-узб"
click at [1025, 214] on body "🙏 .cls-1 fill:#fff; AWATERA Фокина Наталья n.fokina Клиенты Спецификации Заказы…" at bounding box center [784, 348] width 1568 height 696
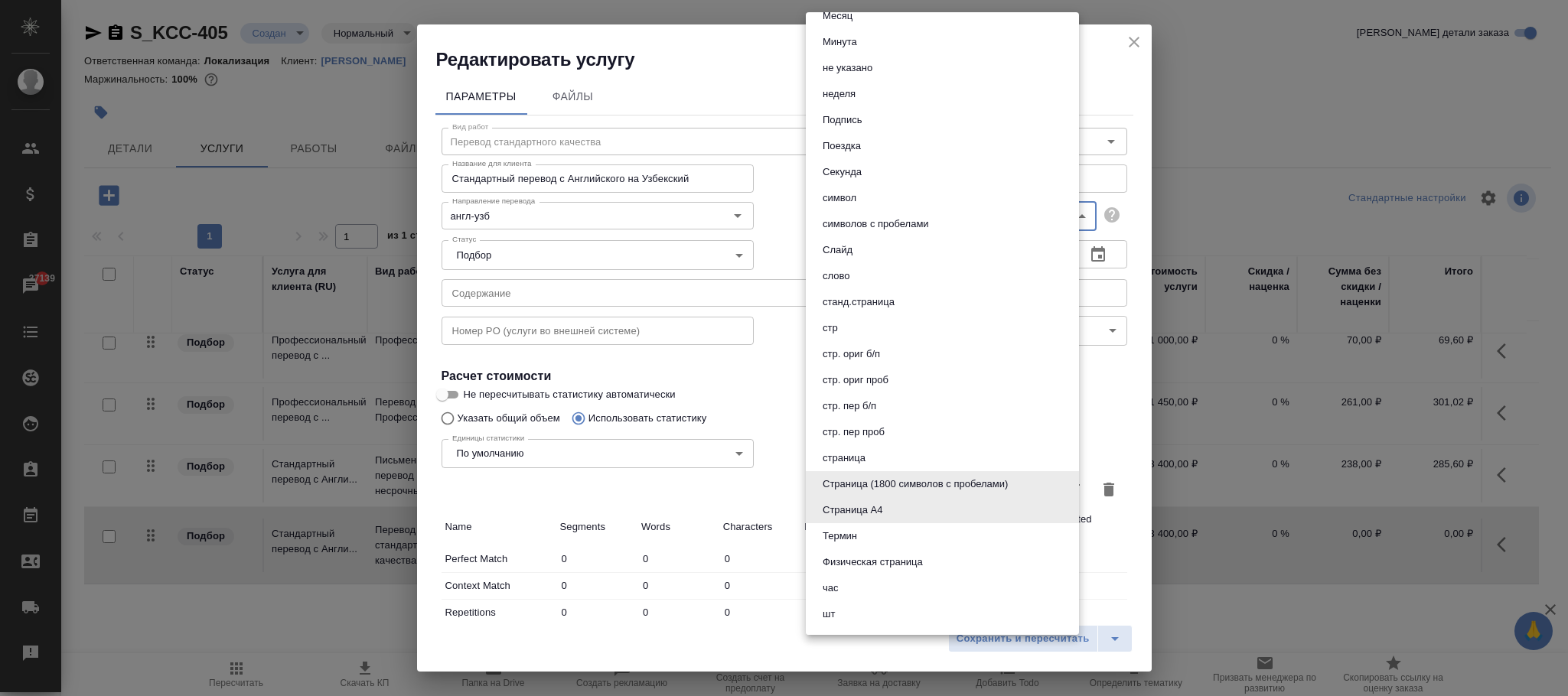
scroll to position [574, 0]
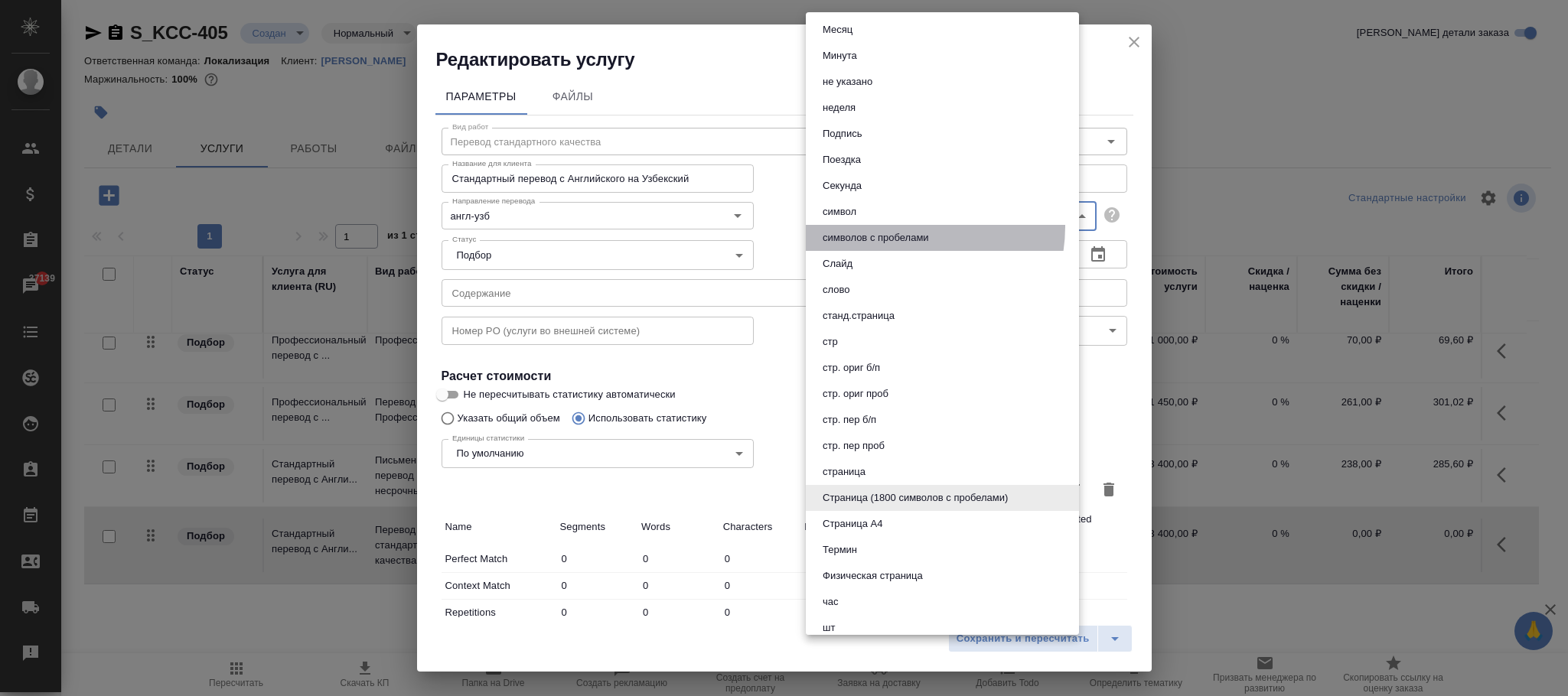
click at [901, 226] on li "символов с пробелами" at bounding box center [942, 237] width 273 height 26
type input "5ca1acf853b22f58dad1d161"
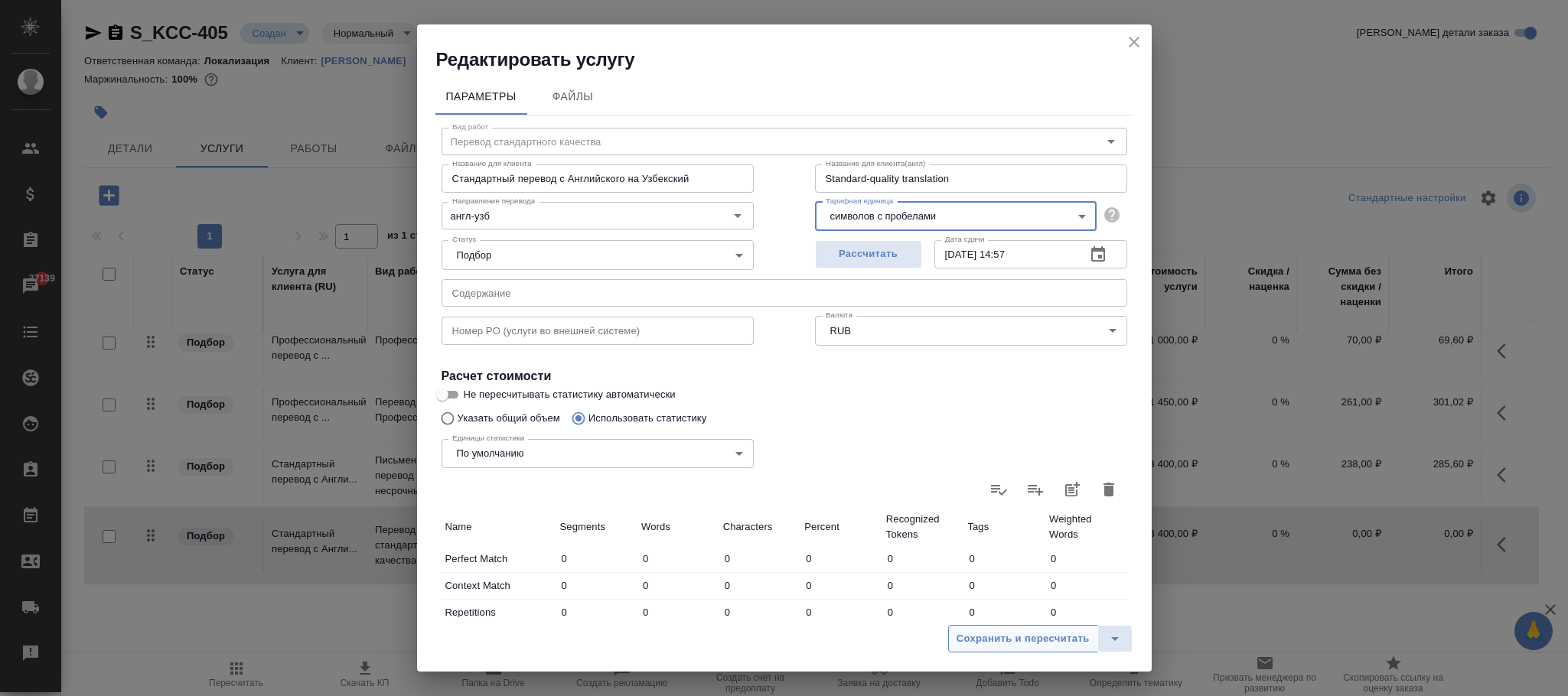
click at [1011, 631] on span "Сохранить и пересчитать" at bounding box center [1023, 639] width 133 height 18
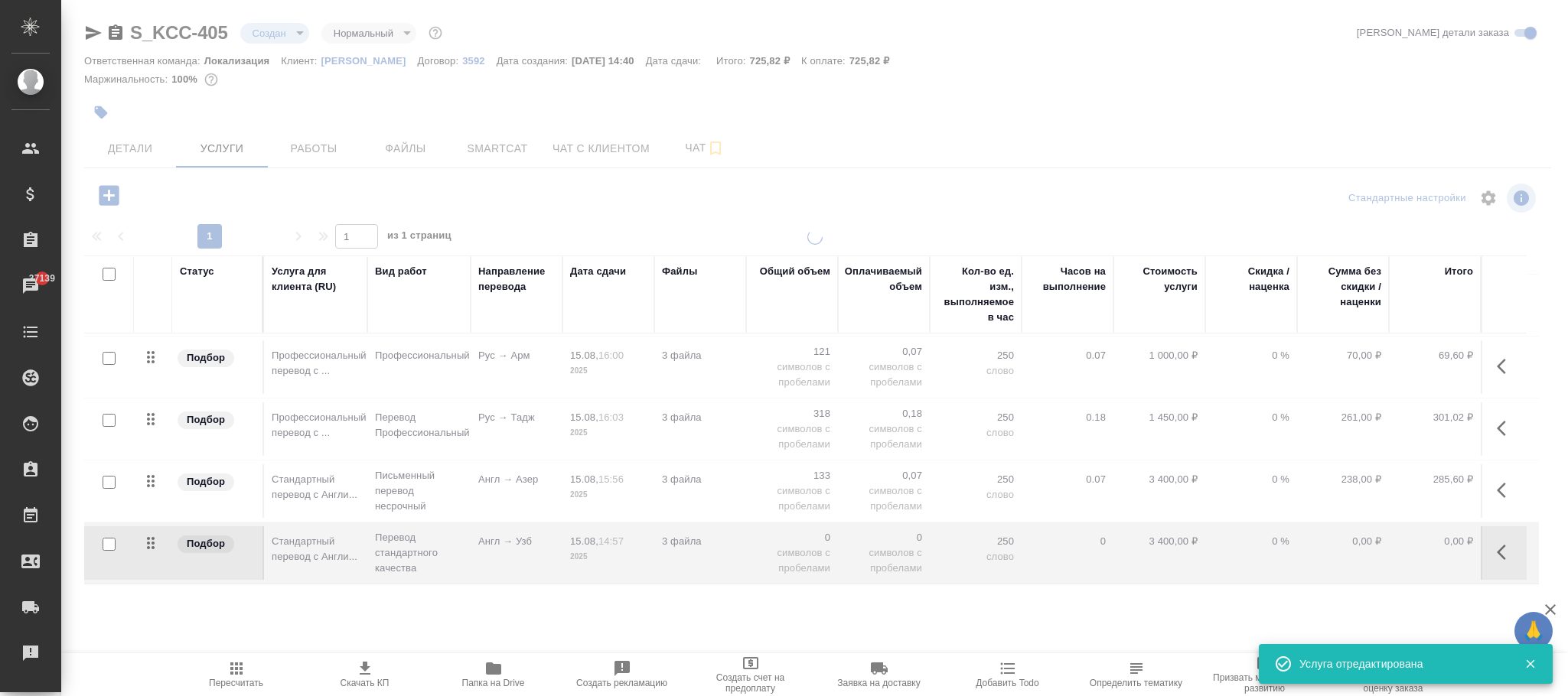
scroll to position [79, 0]
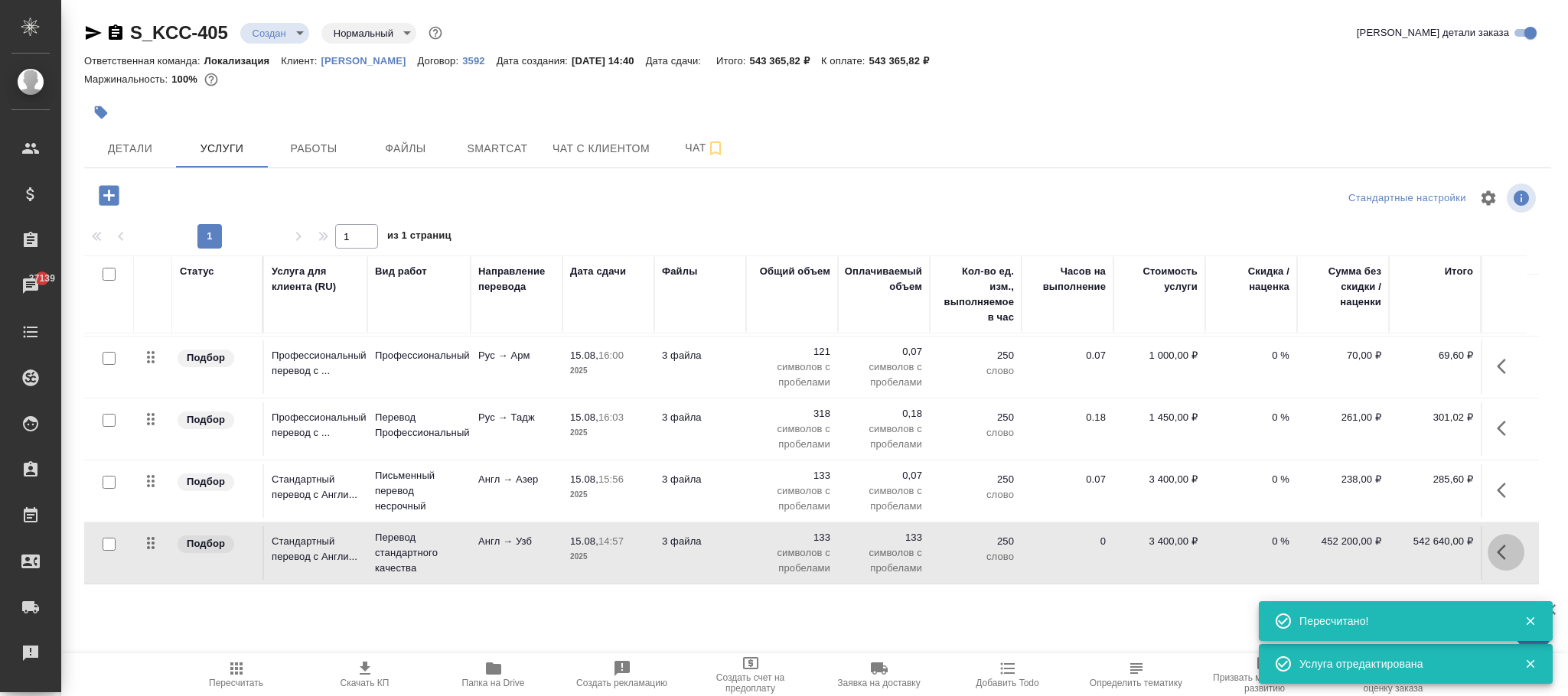
click at [1502, 543] on icon "button" at bounding box center [1507, 553] width 19 height 19
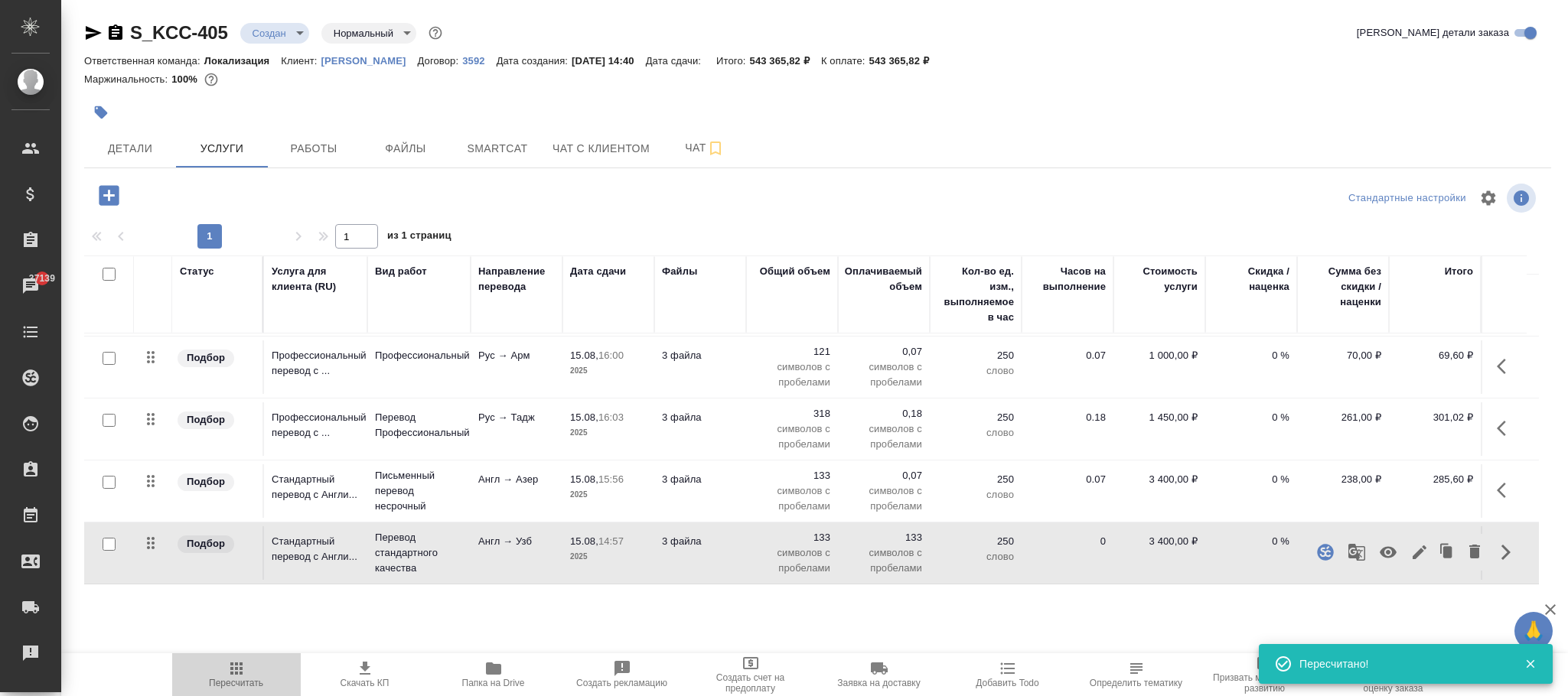
click at [232, 671] on icon "button" at bounding box center [237, 669] width 19 height 19
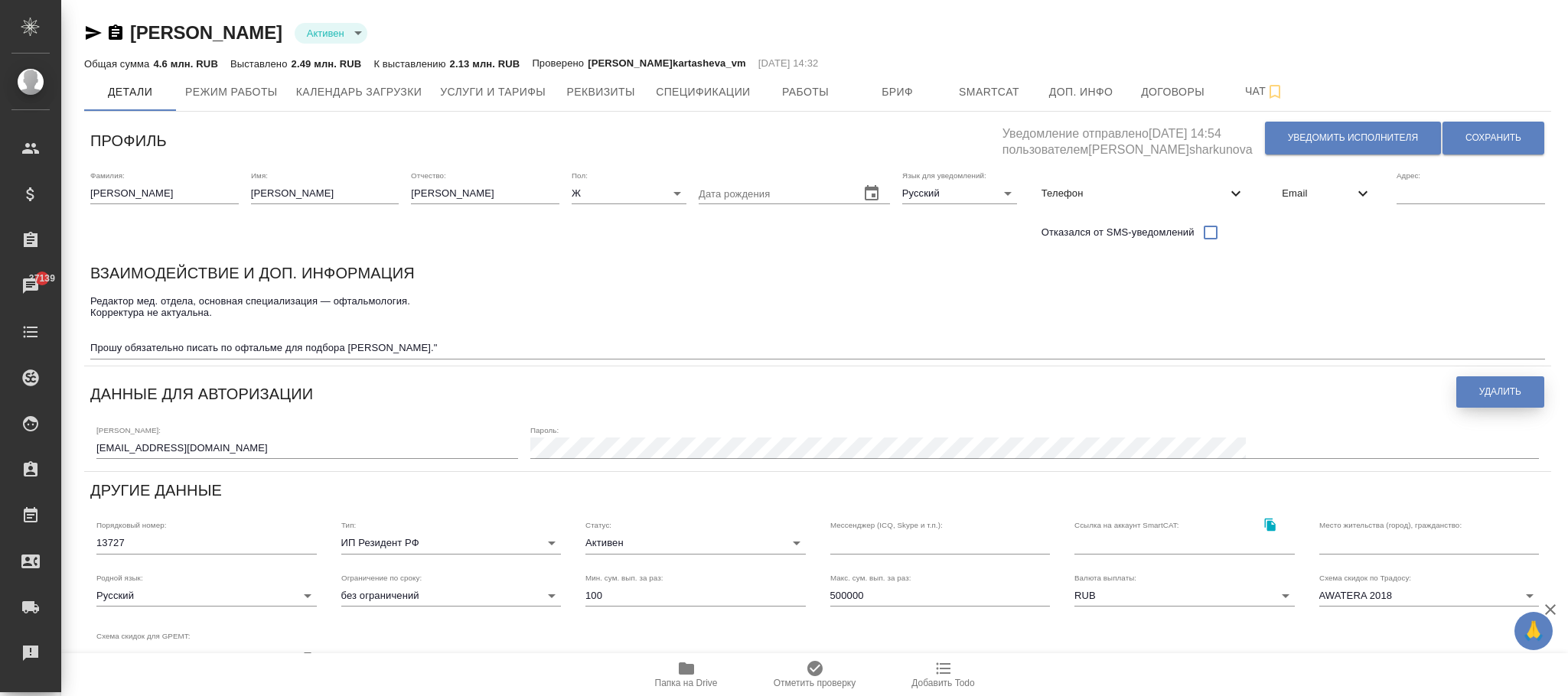
click at [1486, 377] on button "Удалить" at bounding box center [1501, 392] width 88 height 31
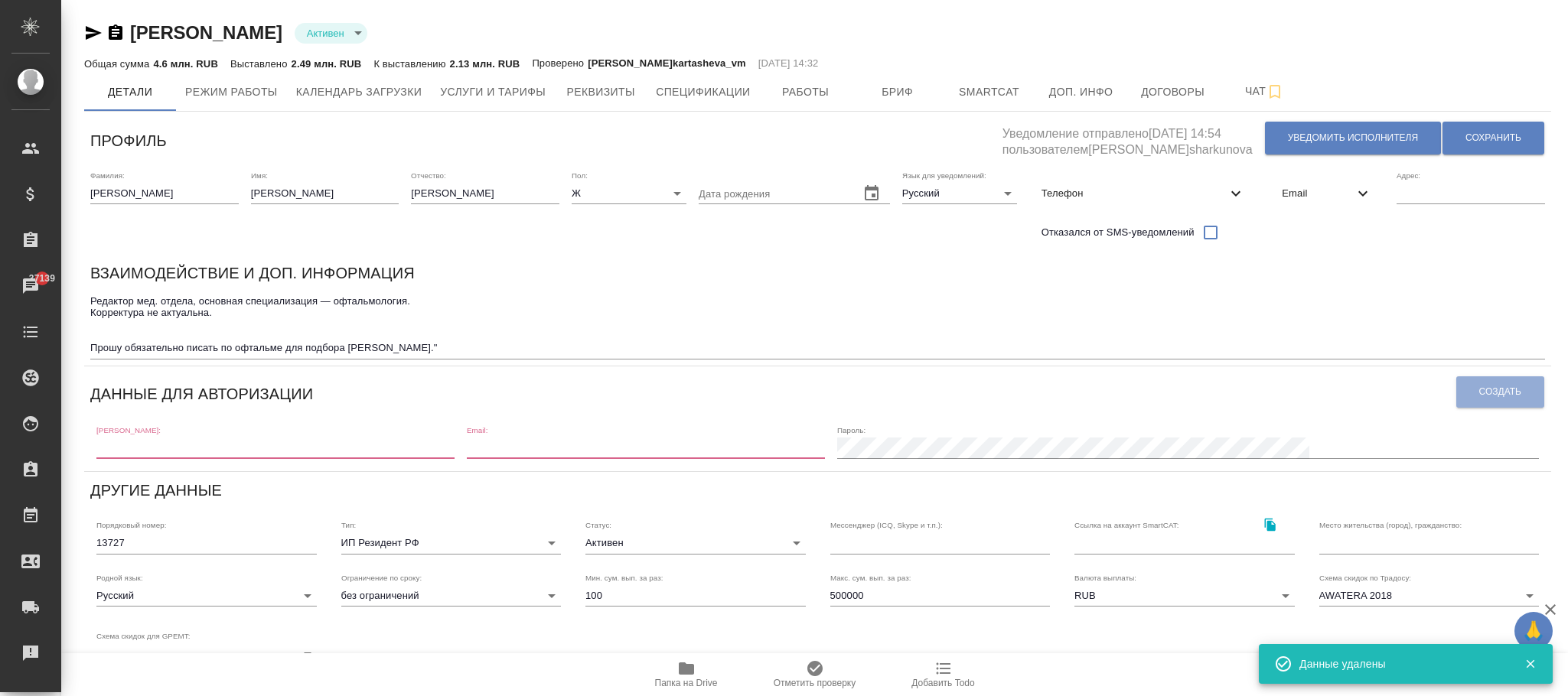
click at [248, 442] on input "text" at bounding box center [276, 448] width 358 height 21
paste input "[EMAIL_ADDRESS][DOMAIN_NAME]"
type input "[EMAIL_ADDRESS][DOMAIN_NAME]"
click at [618, 443] on input "email" at bounding box center [646, 448] width 358 height 21
paste input "[EMAIL_ADDRESS][DOMAIN_NAME]"
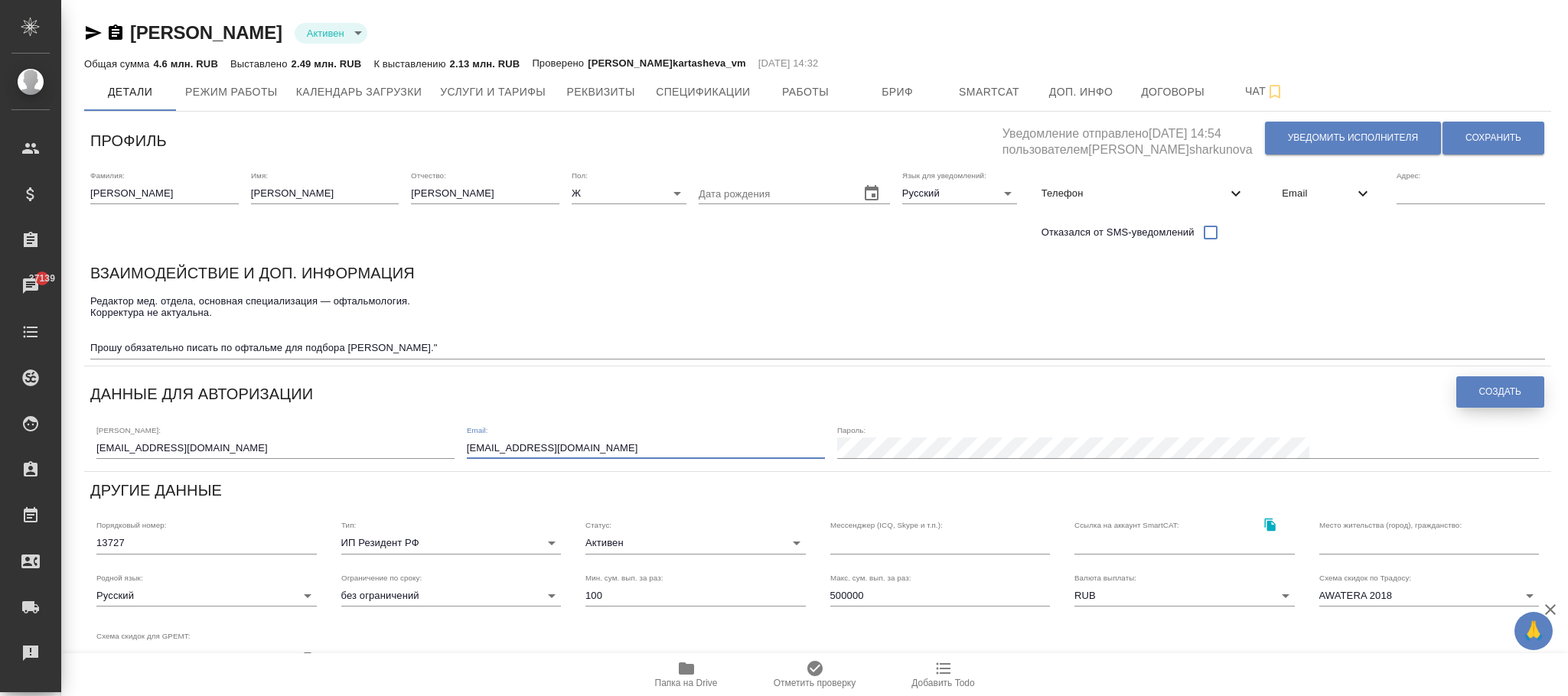
type input "[EMAIL_ADDRESS][DOMAIN_NAME]"
click at [1486, 393] on span "Создать" at bounding box center [1501, 392] width 42 height 13
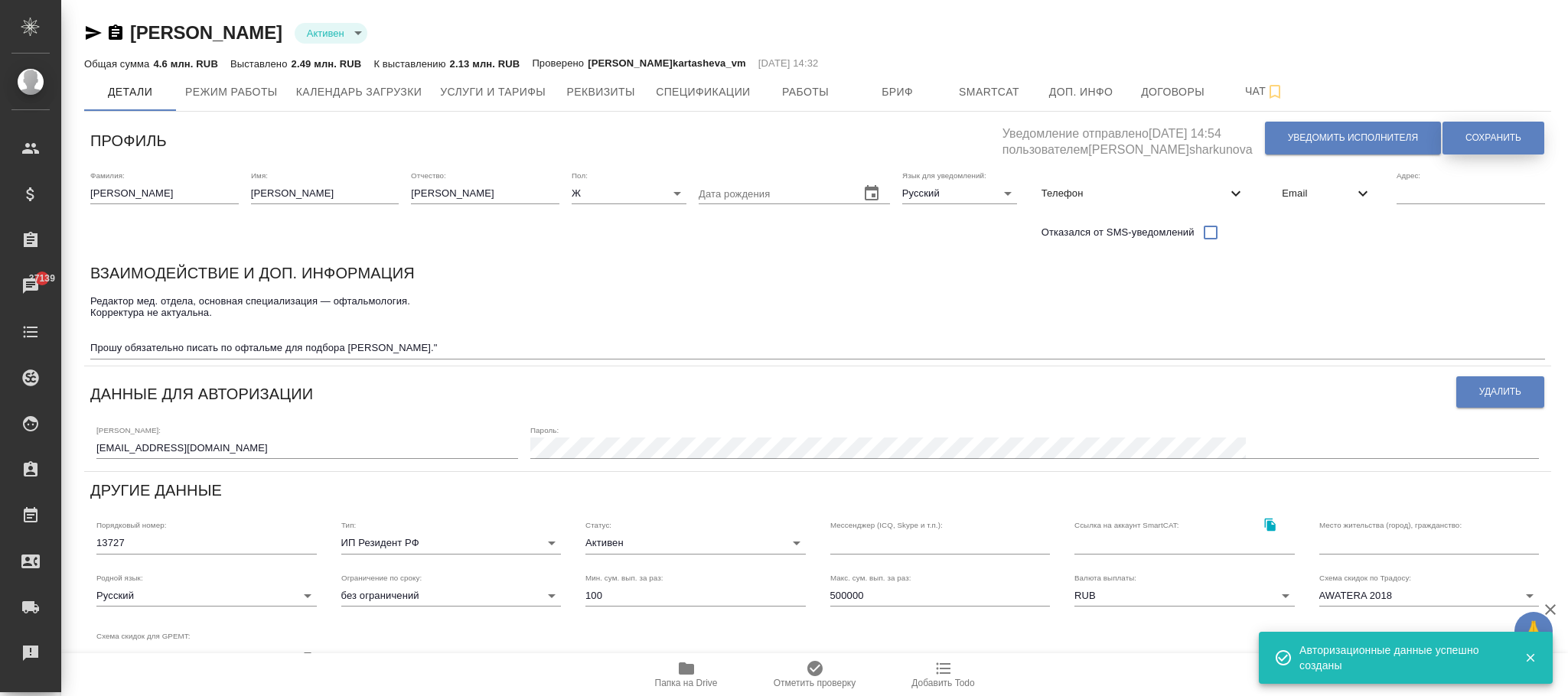
click at [1499, 143] on span "Сохранить" at bounding box center [1494, 137] width 56 height 13
